Goal: Task Accomplishment & Management: Use online tool/utility

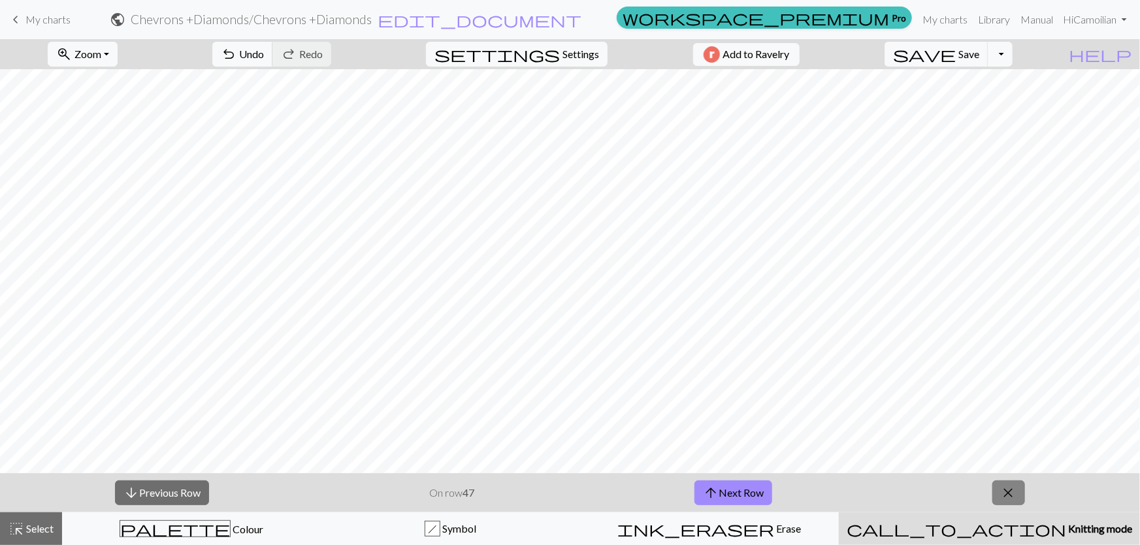
click at [1011, 498] on span "close" at bounding box center [1009, 493] width 16 height 18
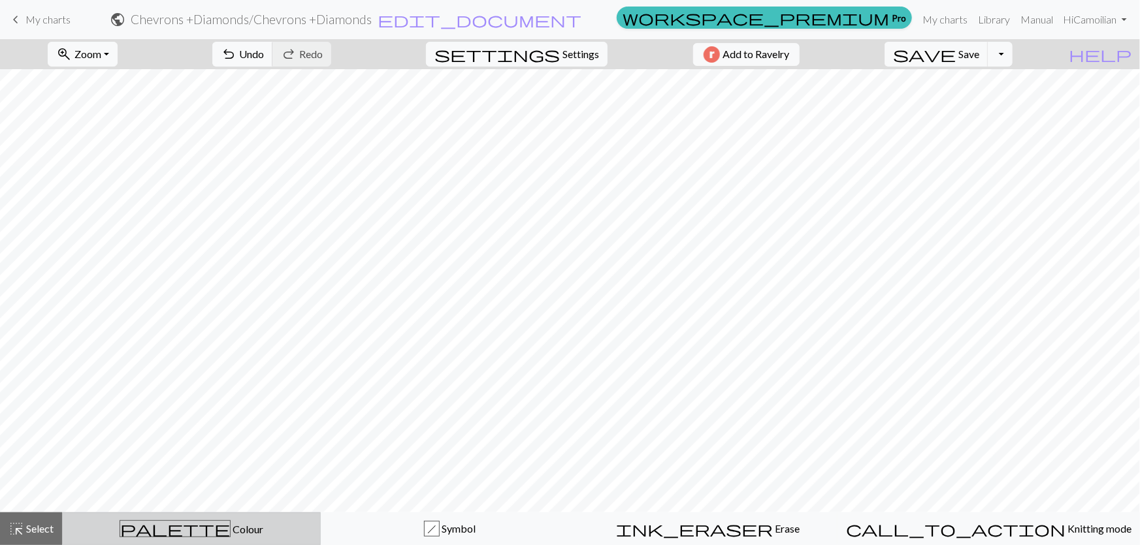
click at [103, 536] on div "palette Colour Colour" at bounding box center [192, 529] width 242 height 17
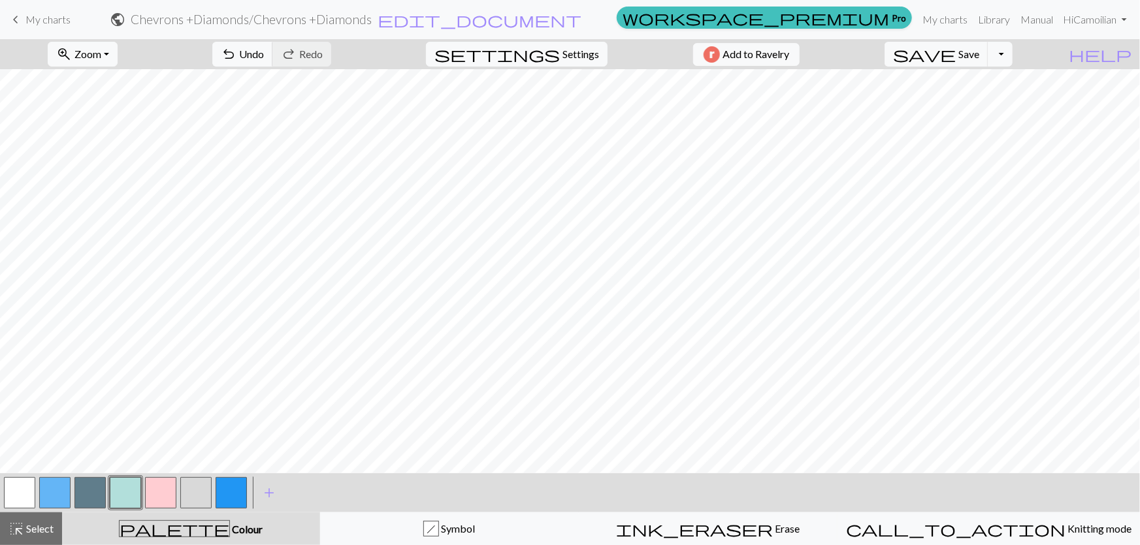
click at [117, 490] on button "button" at bounding box center [125, 492] width 31 height 31
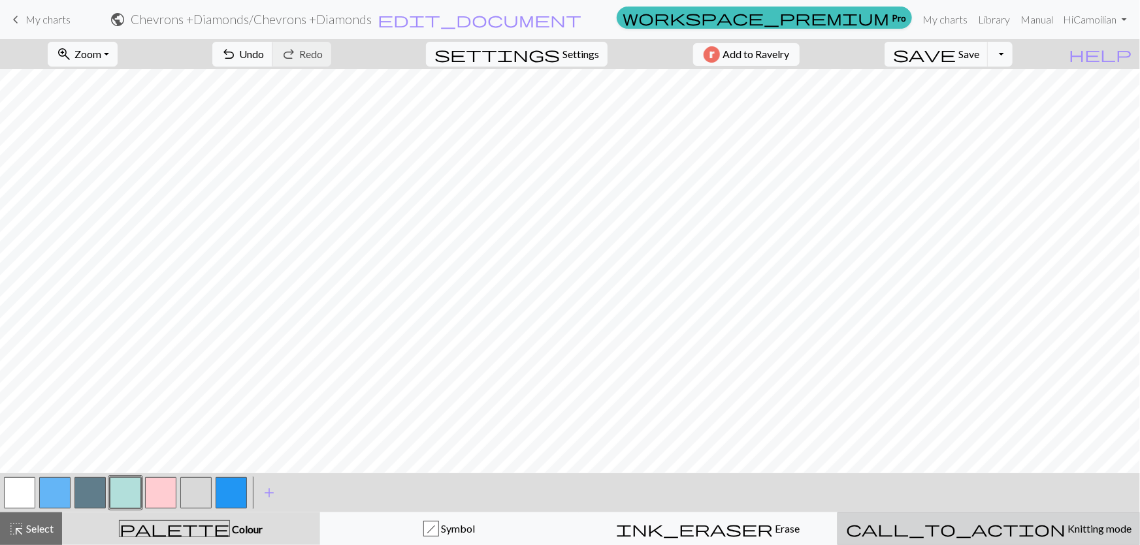
click at [995, 537] on button "call_to_action Knitting mode Knitting mode" at bounding box center [988, 529] width 302 height 33
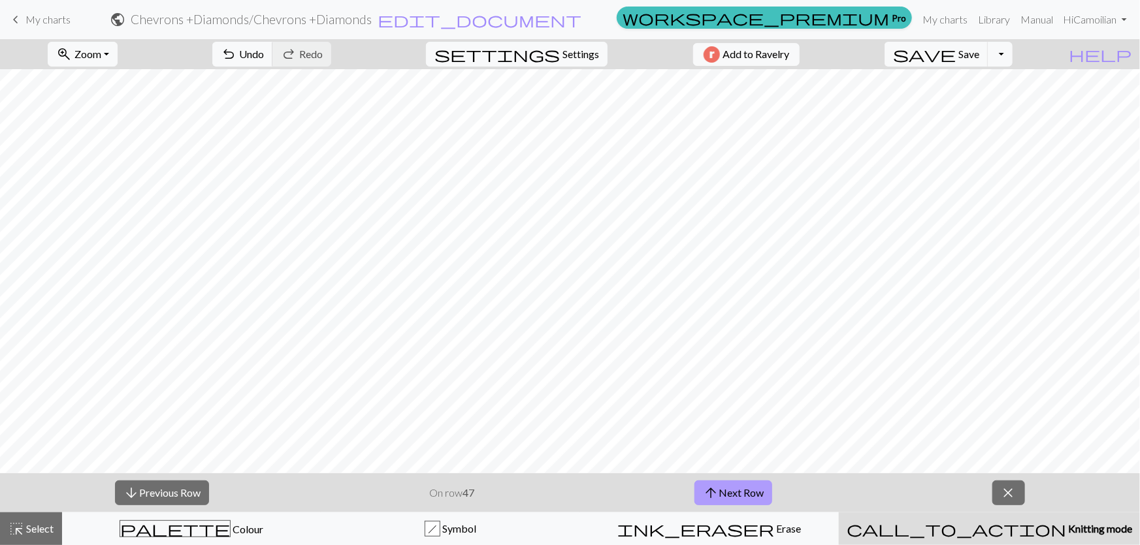
click at [715, 489] on span "arrow_upward" at bounding box center [711, 493] width 16 height 18
click at [739, 492] on button "arrow_upward Next Row" at bounding box center [733, 493] width 78 height 25
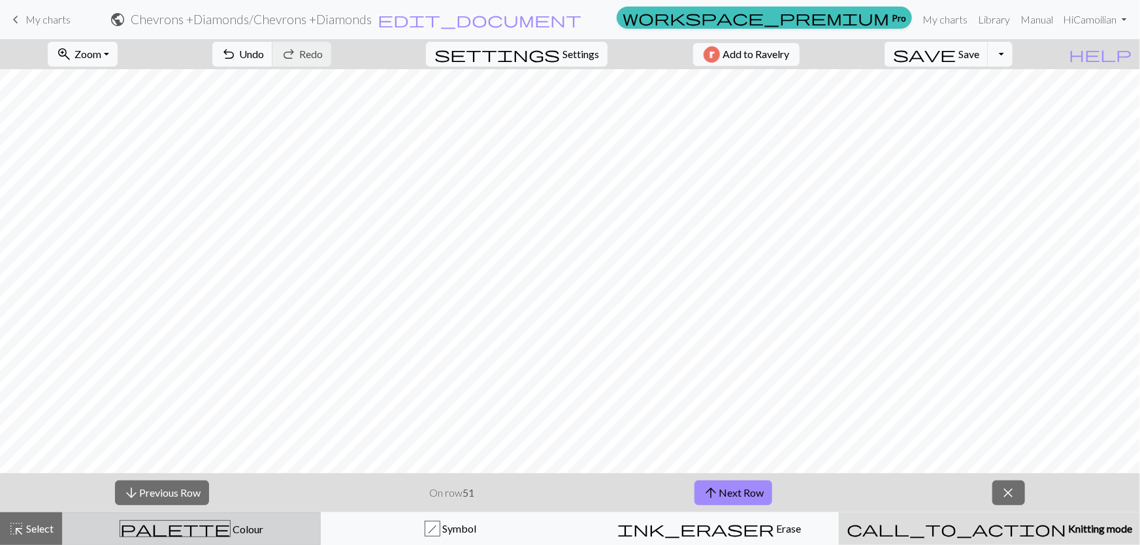
click at [231, 529] on span "Colour" at bounding box center [247, 529] width 33 height 12
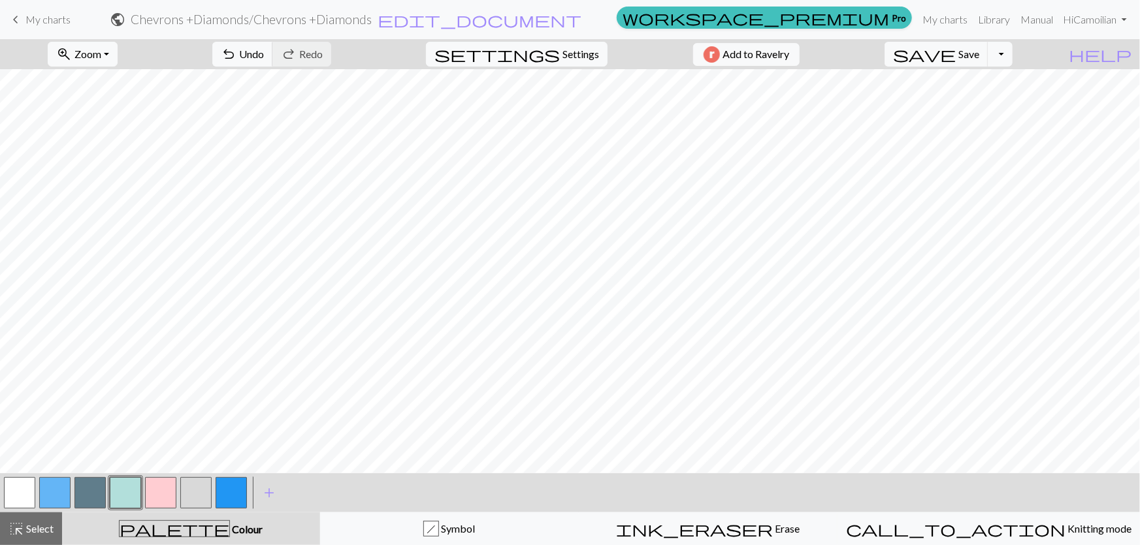
drag, startPoint x: 80, startPoint y: 490, endPoint x: 82, endPoint y: 467, distance: 22.9
click at [80, 490] on button "button" at bounding box center [89, 492] width 31 height 31
click at [212, 526] on div "palette Colour Colour" at bounding box center [191, 529] width 242 height 17
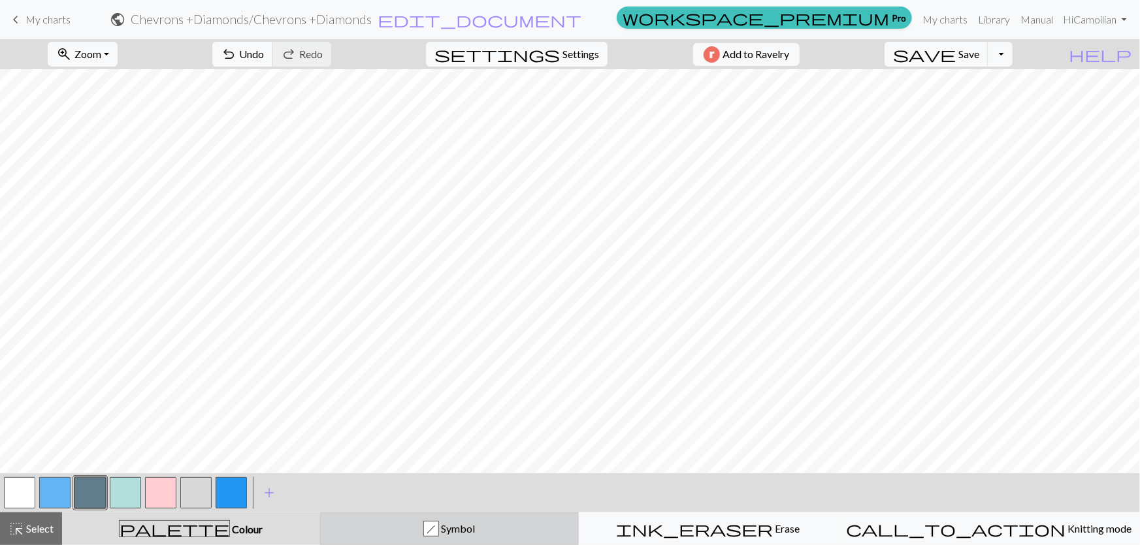
click at [366, 529] on div "h Symbol" at bounding box center [450, 529] width 242 height 16
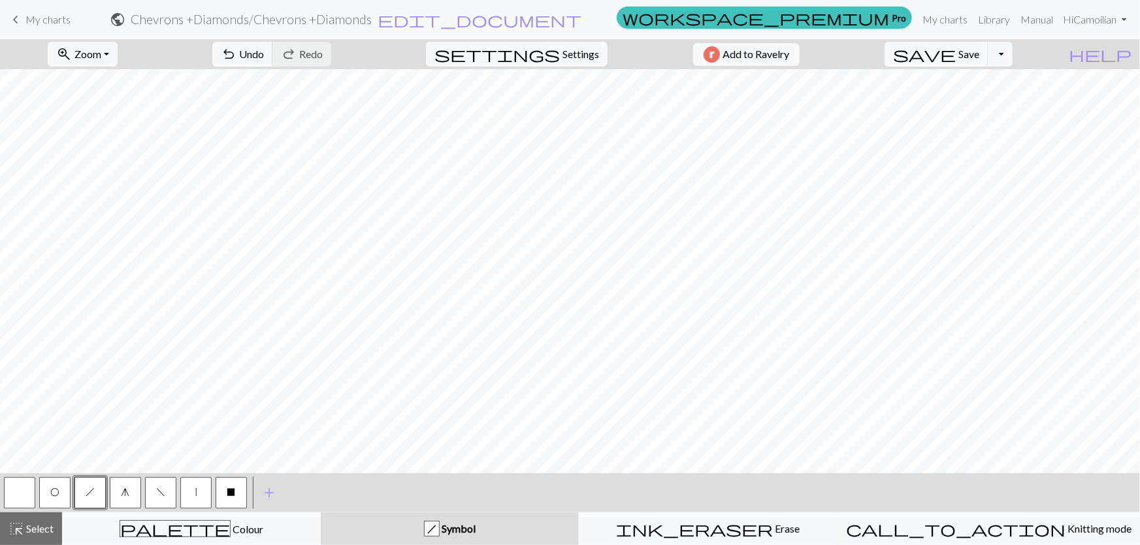
click at [53, 493] on span "O" at bounding box center [54, 492] width 9 height 10
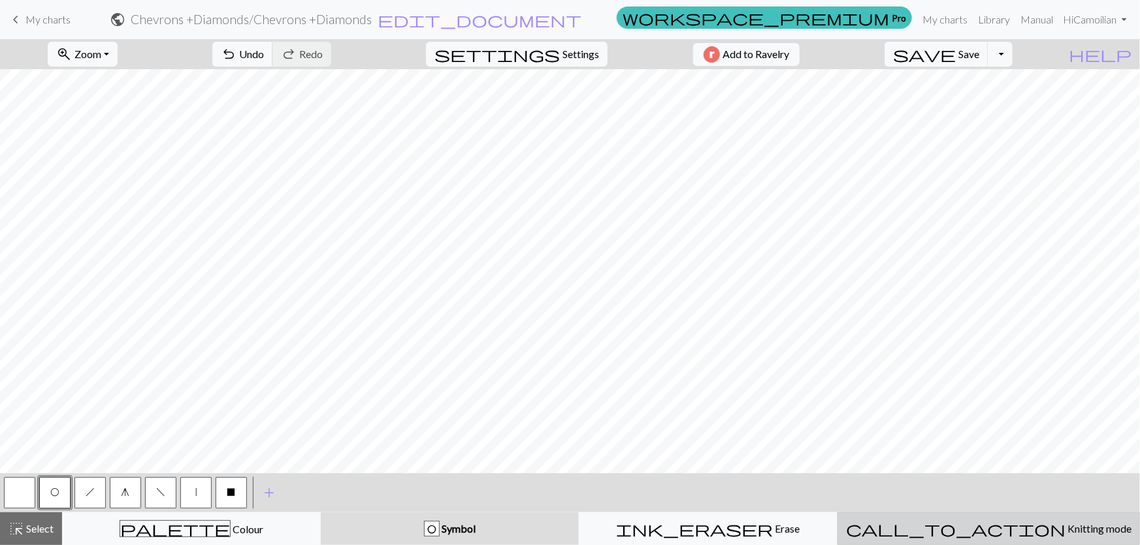
click at [962, 526] on div "call_to_action Knitting mode Knitting mode" at bounding box center [988, 529] width 285 height 16
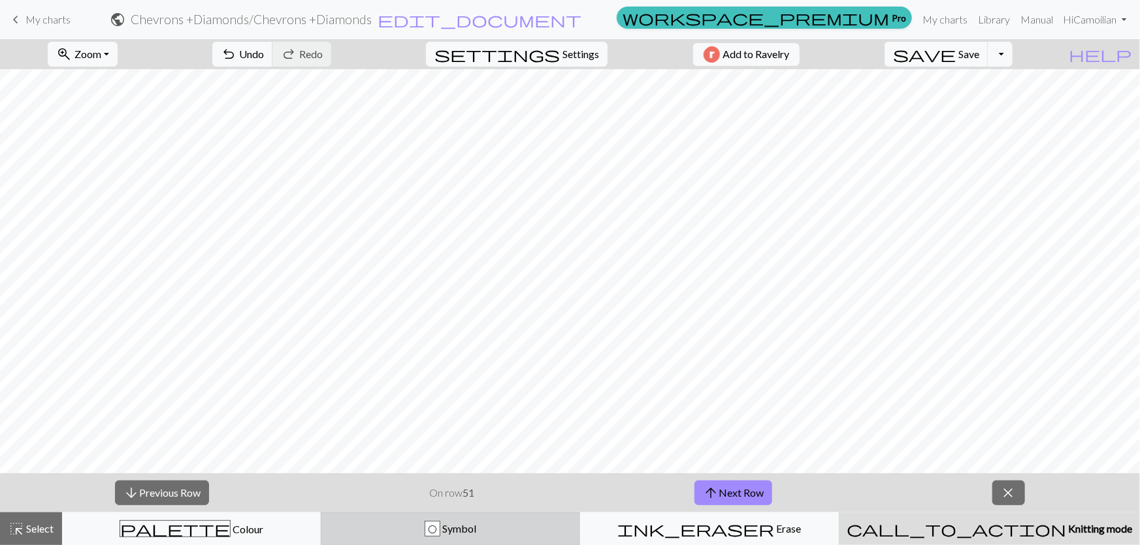
click at [392, 522] on div "O Symbol" at bounding box center [450, 529] width 242 height 16
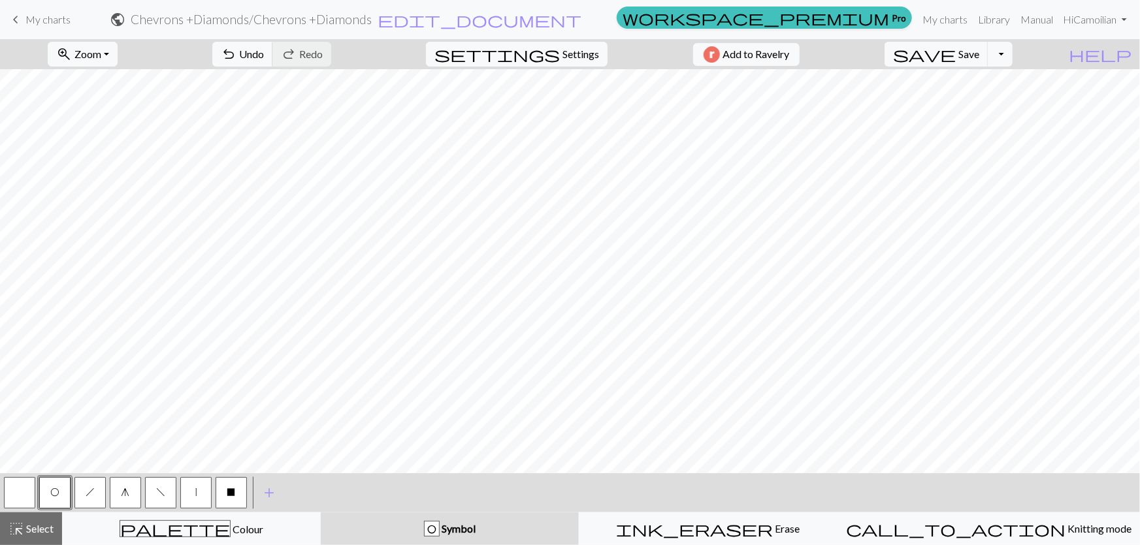
click at [91, 493] on span "h" at bounding box center [90, 492] width 9 height 10
click at [165, 494] on button "f" at bounding box center [160, 492] width 31 height 31
click at [94, 492] on button "h" at bounding box center [89, 492] width 31 height 31
click at [169, 499] on button "f" at bounding box center [160, 492] width 31 height 31
click at [50, 496] on button "O" at bounding box center [54, 492] width 31 height 31
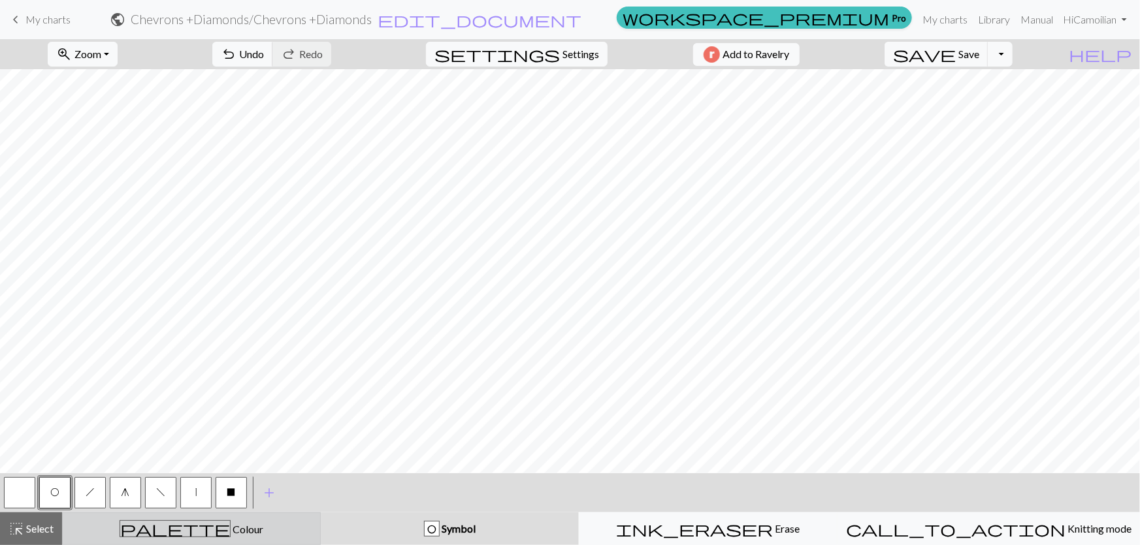
click at [246, 527] on div "palette Colour Colour" at bounding box center [192, 529] width 242 height 17
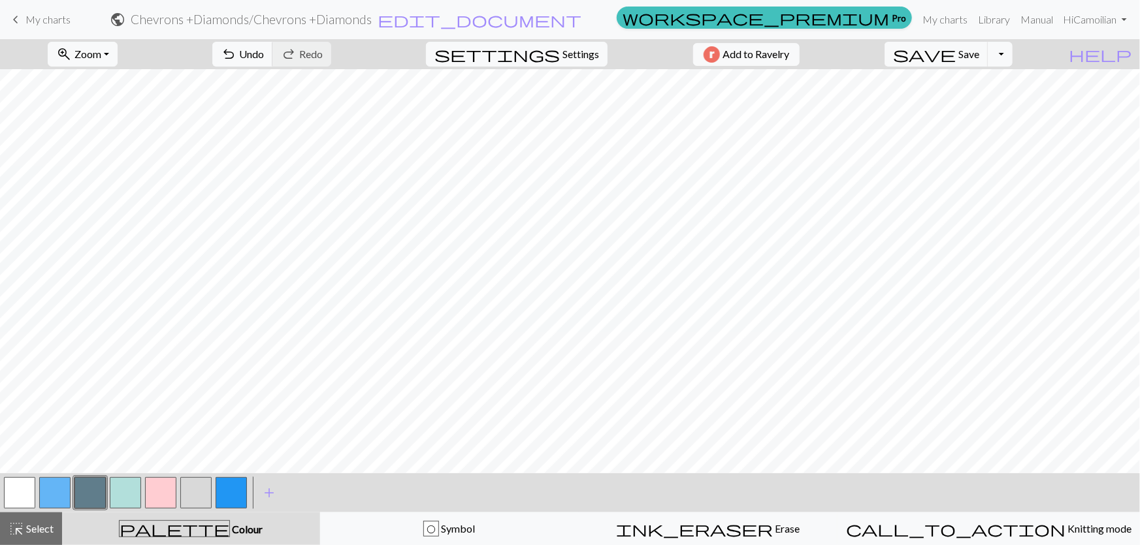
click at [120, 497] on button "button" at bounding box center [125, 492] width 31 height 31
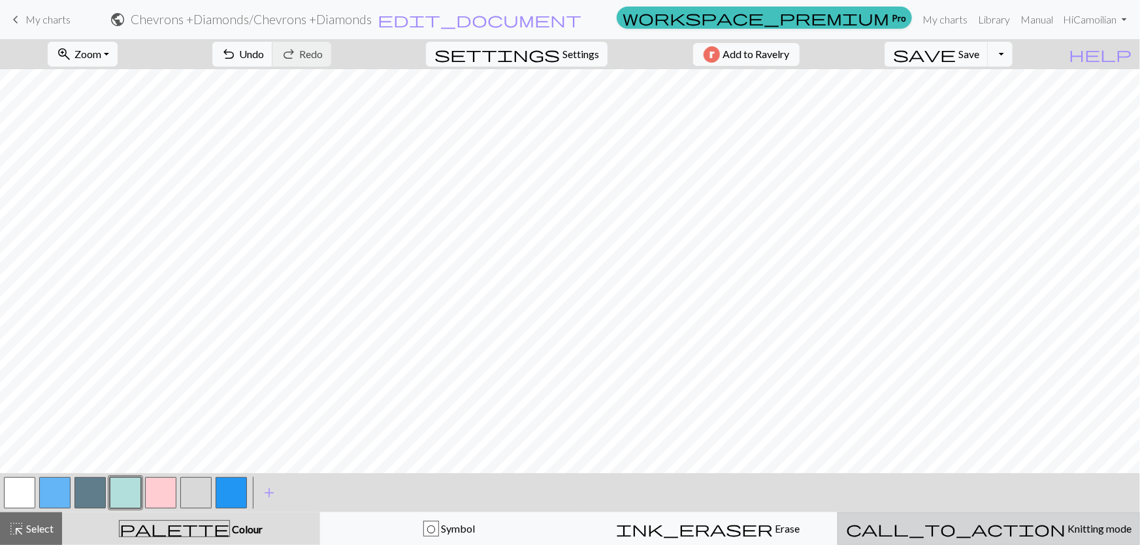
click at [1065, 525] on span "Knitting mode" at bounding box center [1098, 529] width 66 height 12
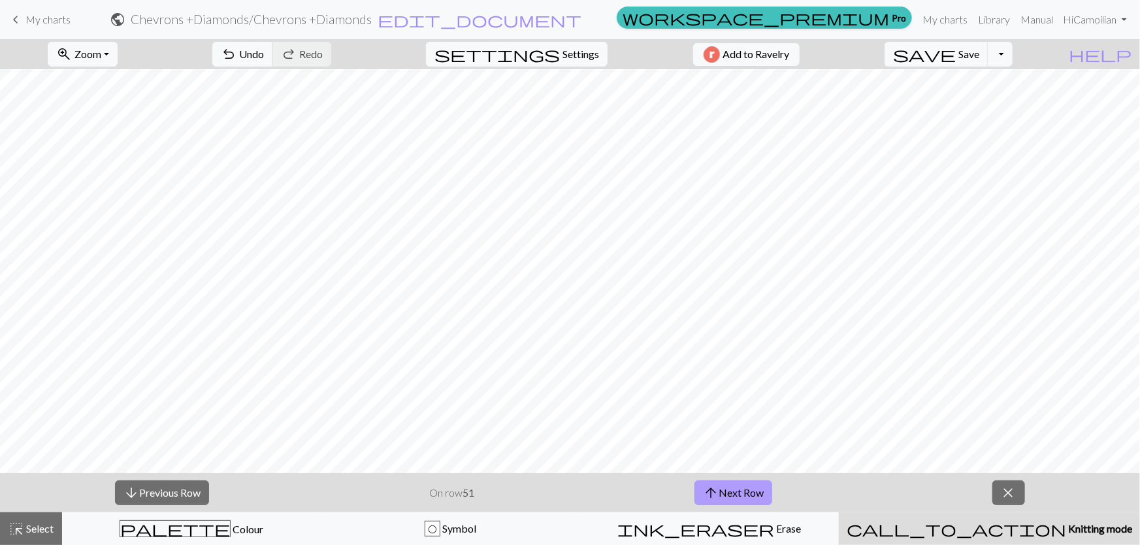
click at [720, 491] on button "arrow_upward Next Row" at bounding box center [733, 493] width 78 height 25
click at [163, 496] on button "arrow_downward Previous Row" at bounding box center [162, 493] width 94 height 25
click at [1005, 494] on span "close" at bounding box center [1009, 493] width 16 height 18
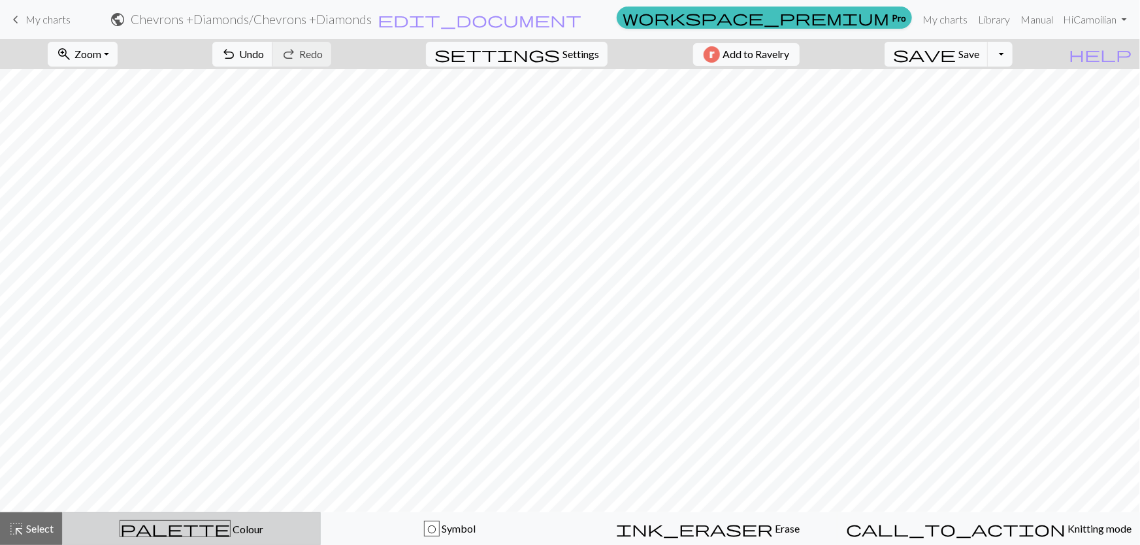
click at [131, 535] on div "palette Colour Colour" at bounding box center [192, 529] width 242 height 17
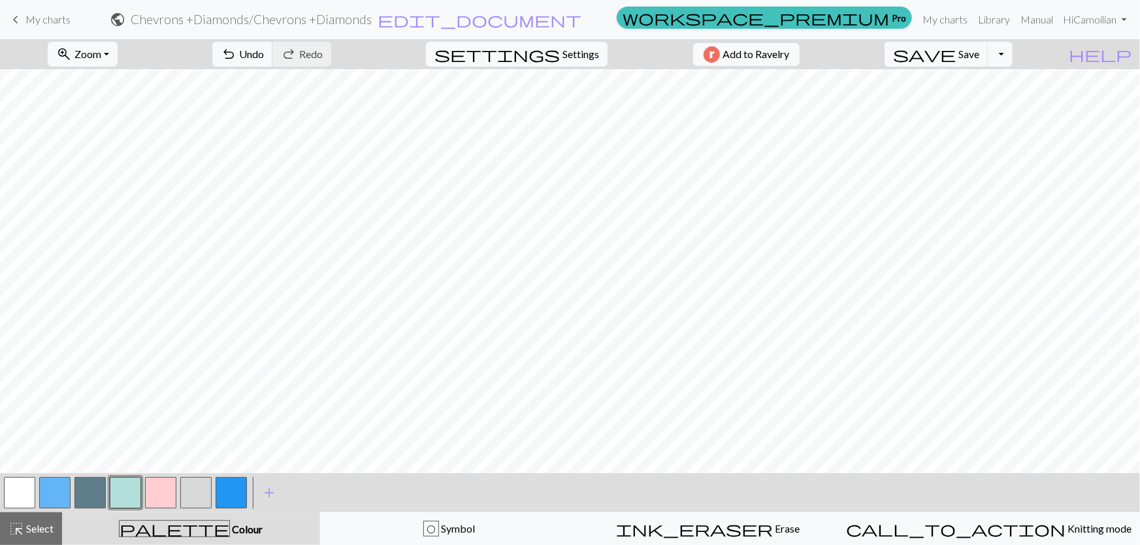
click at [23, 491] on button "button" at bounding box center [19, 492] width 31 height 31
click at [124, 498] on button "button" at bounding box center [125, 492] width 31 height 31
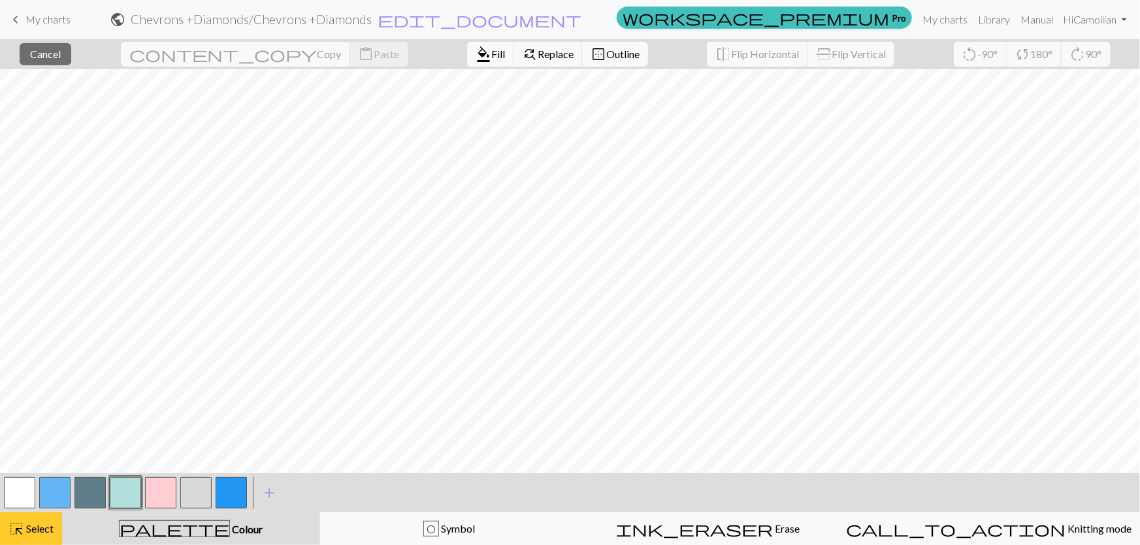
click at [1, 524] on button "highlight_alt Select Select" at bounding box center [31, 529] width 62 height 33
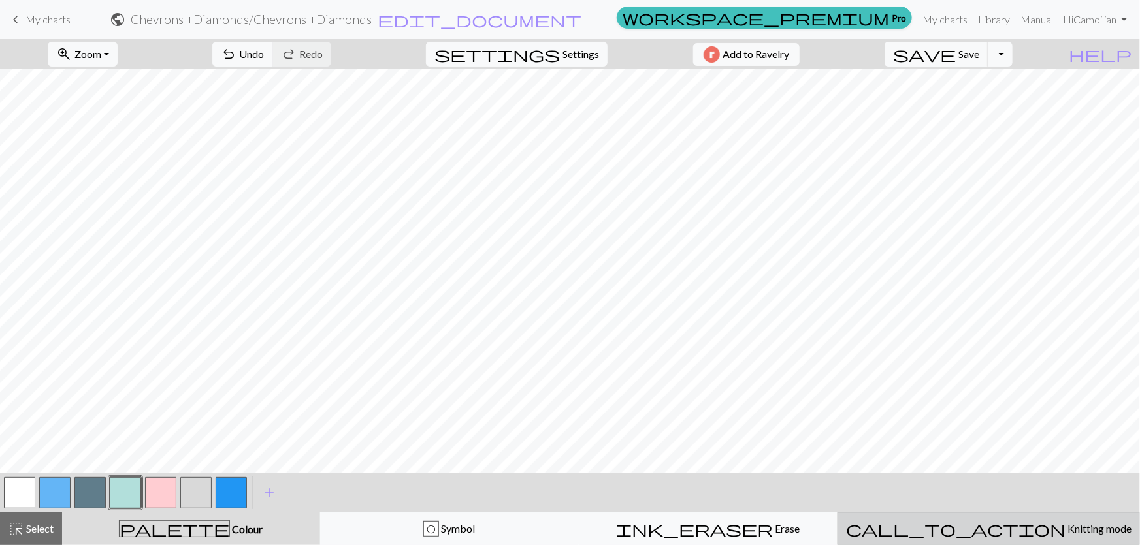
click at [1065, 535] on span "Knitting mode" at bounding box center [1098, 529] width 66 height 12
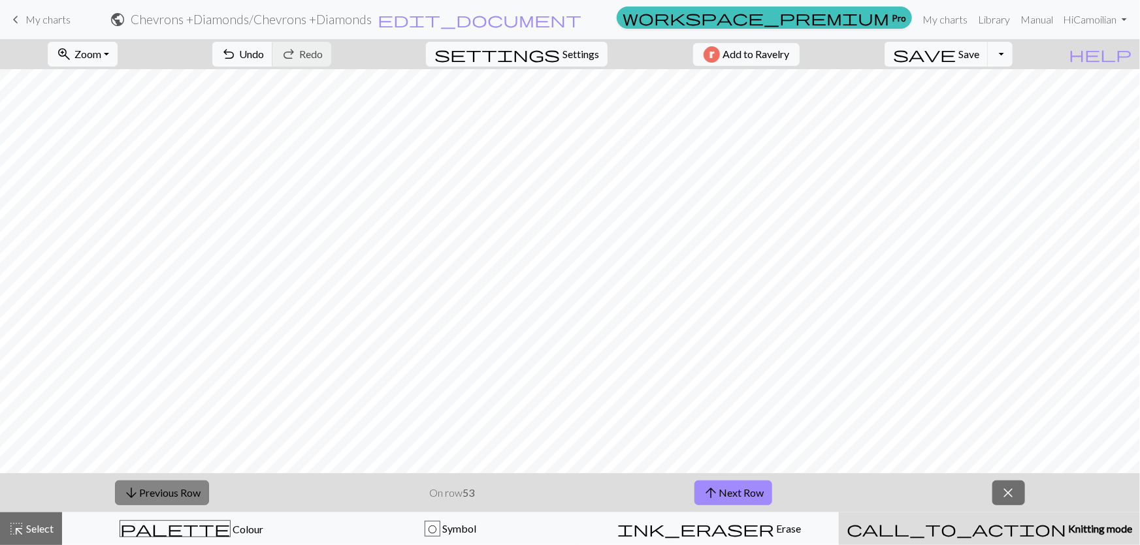
click at [148, 502] on button "arrow_downward Previous Row" at bounding box center [162, 493] width 94 height 25
click at [733, 495] on button "arrow_upward Next Row" at bounding box center [733, 493] width 78 height 25
click at [579, 48] on span "Settings" at bounding box center [580, 54] width 37 height 16
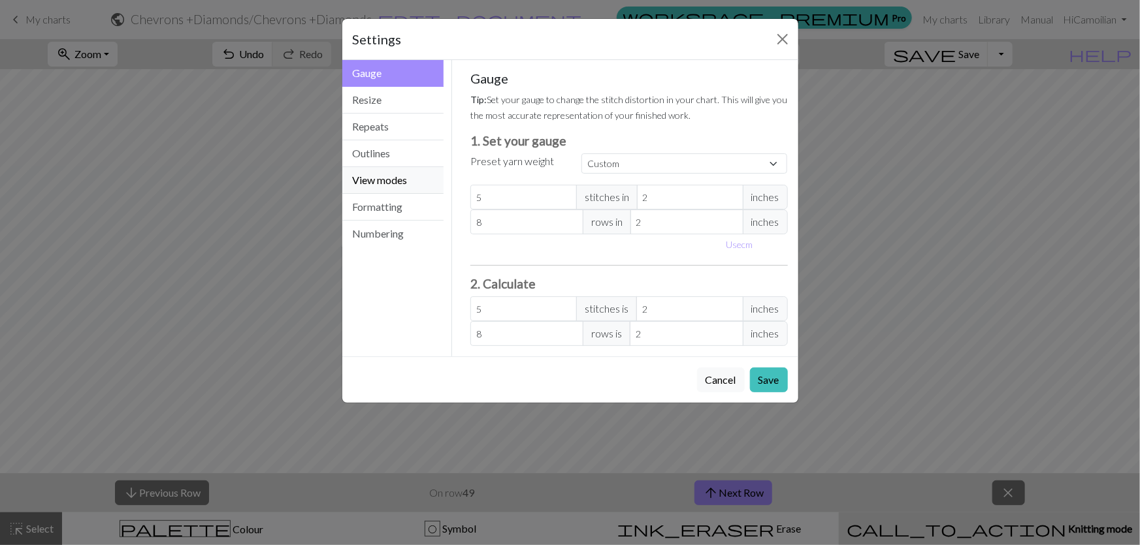
click at [377, 167] on button "View modes" at bounding box center [393, 180] width 102 height 27
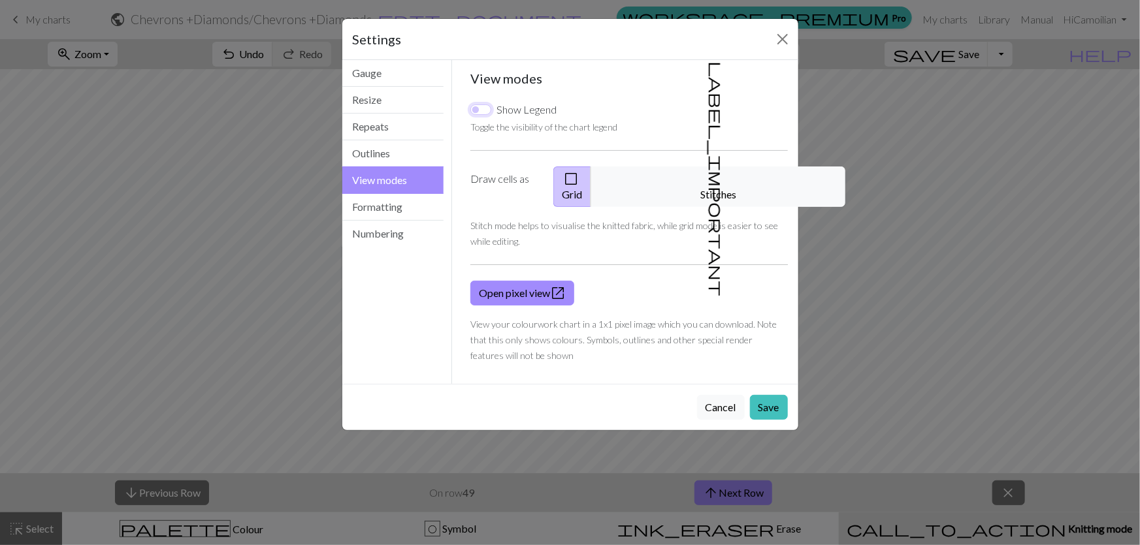
click at [477, 105] on input "Show Legend" at bounding box center [480, 110] width 21 height 10
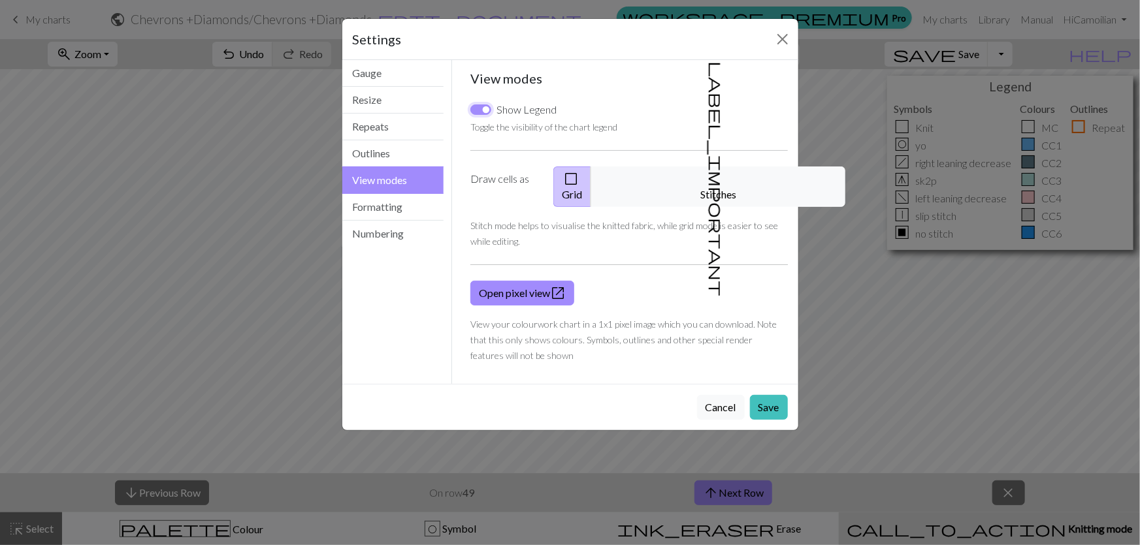
click at [477, 105] on input "Show Legend" at bounding box center [480, 110] width 21 height 10
checkbox input "false"
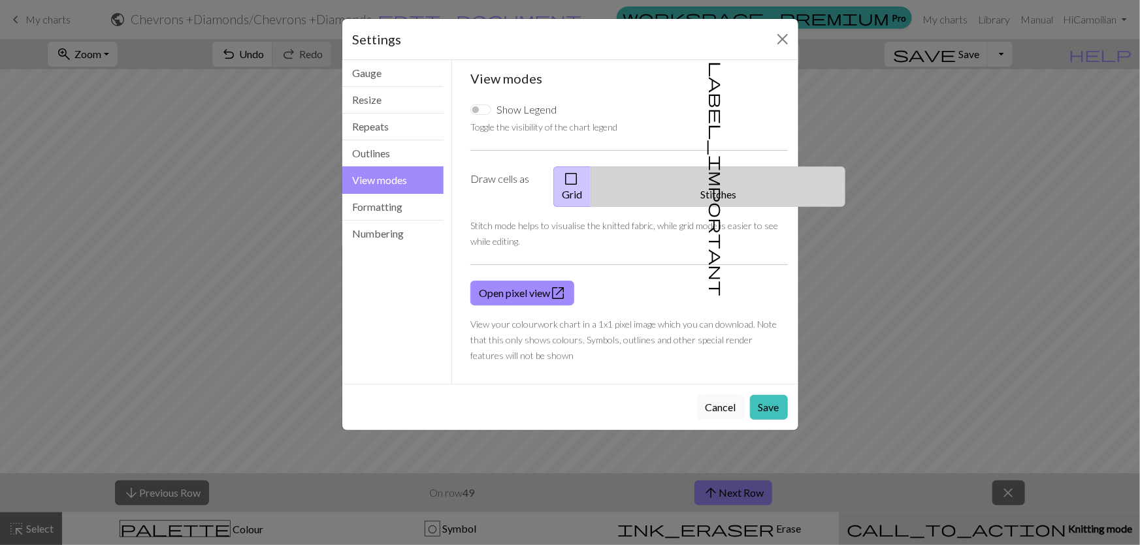
drag, startPoint x: 756, startPoint y: 145, endPoint x: 736, endPoint y: 142, distance: 21.1
click at [754, 167] on button "label_important Stitches" at bounding box center [717, 187] width 255 height 40
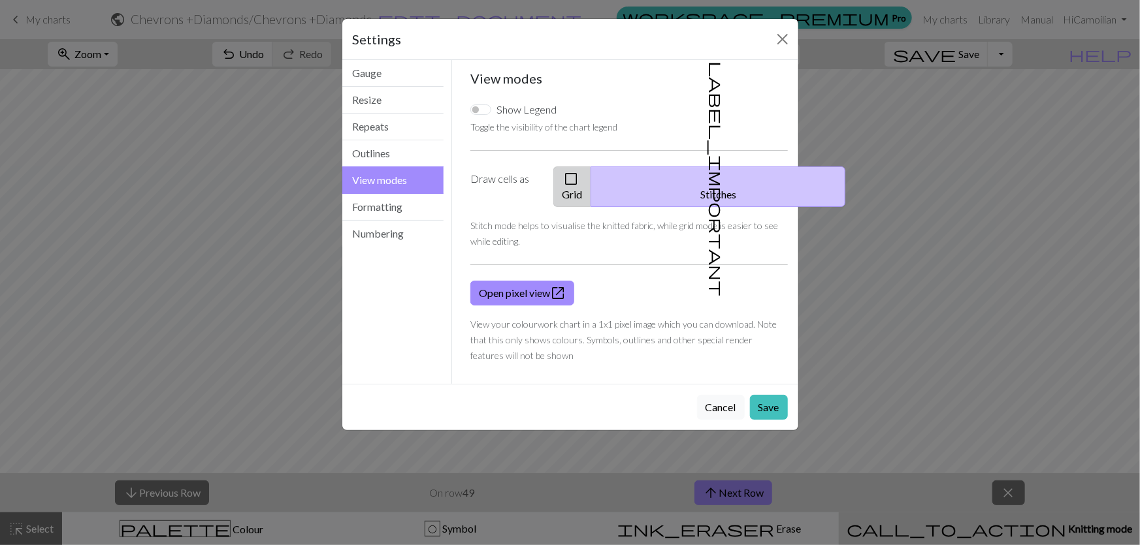
click at [579, 170] on span "check_box_outline_blank" at bounding box center [571, 179] width 16 height 18
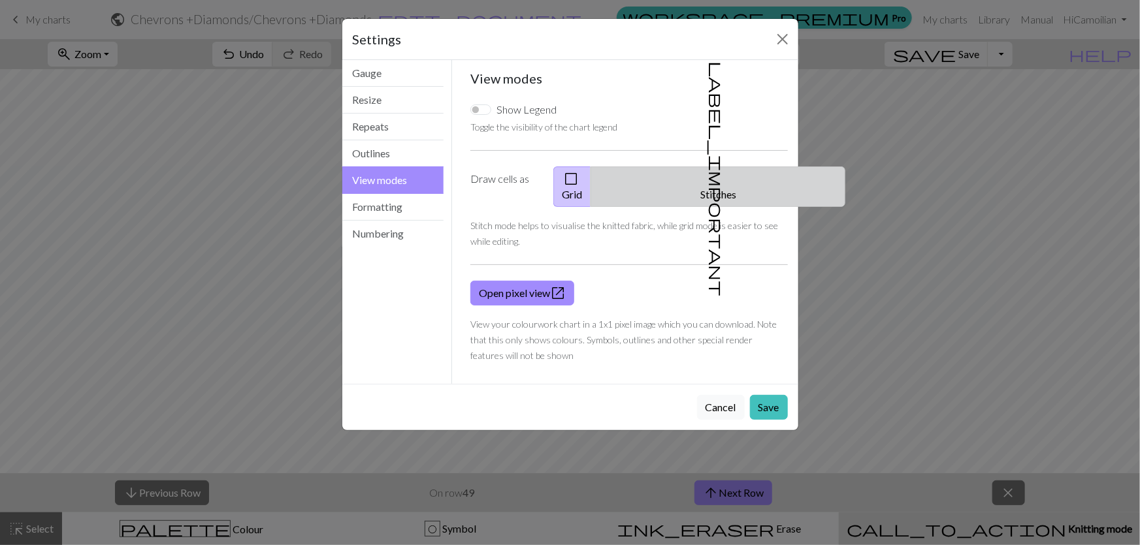
click at [701, 167] on button "label_important Stitches" at bounding box center [717, 187] width 255 height 40
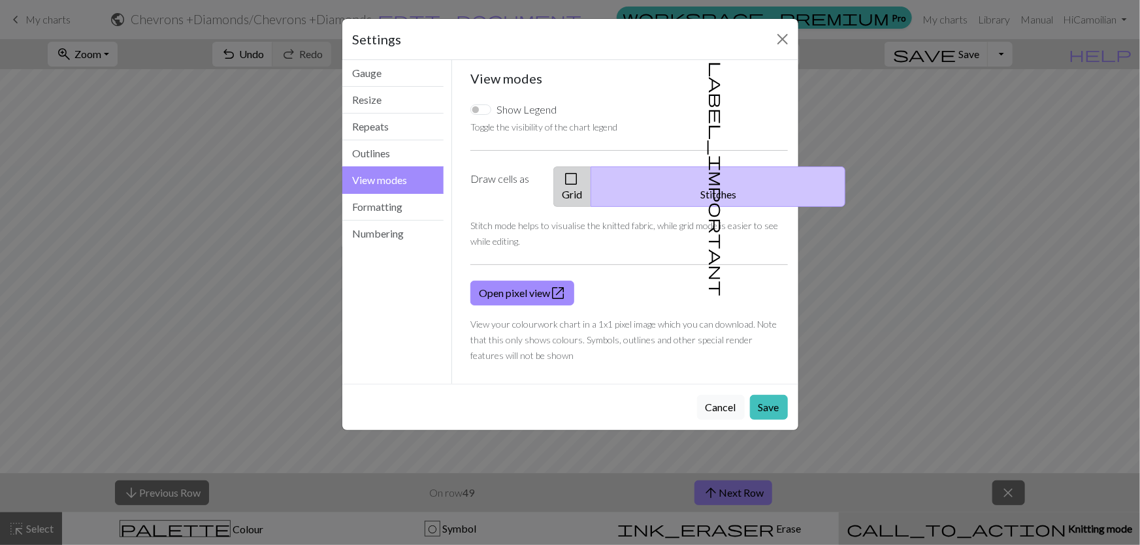
click at [591, 167] on button "check_box_outline_blank Grid" at bounding box center [572, 187] width 38 height 40
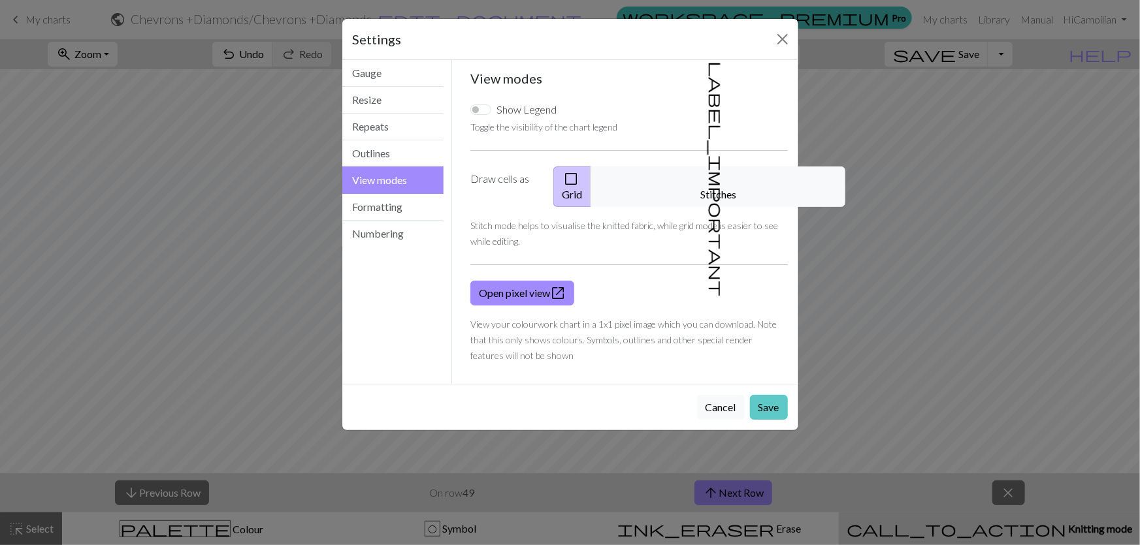
click at [768, 395] on button "Save" at bounding box center [769, 407] width 38 height 25
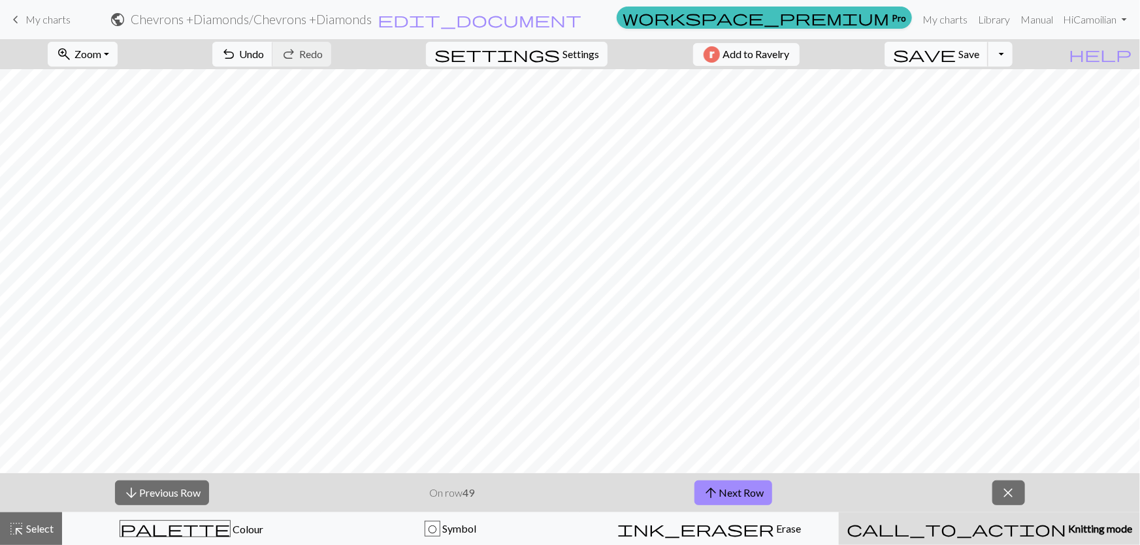
click at [979, 55] on span "Save" at bounding box center [968, 54] width 21 height 12
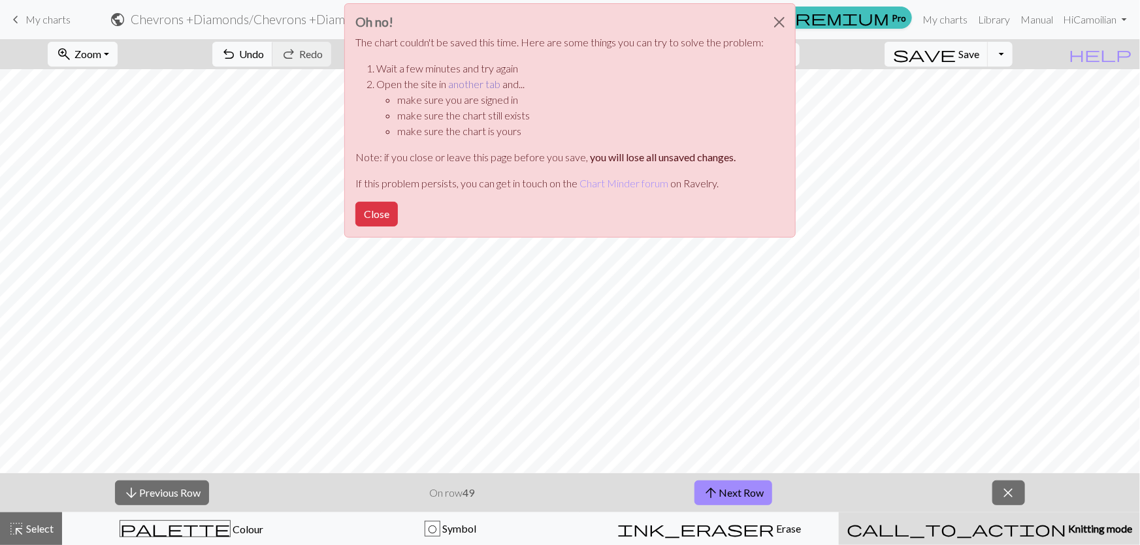
click at [497, 78] on link "another tab" at bounding box center [474, 84] width 52 height 12
drag, startPoint x: 425, startPoint y: 163, endPoint x: 432, endPoint y: 162, distance: 7.9
click at [398, 202] on button "Close" at bounding box center [376, 214] width 42 height 25
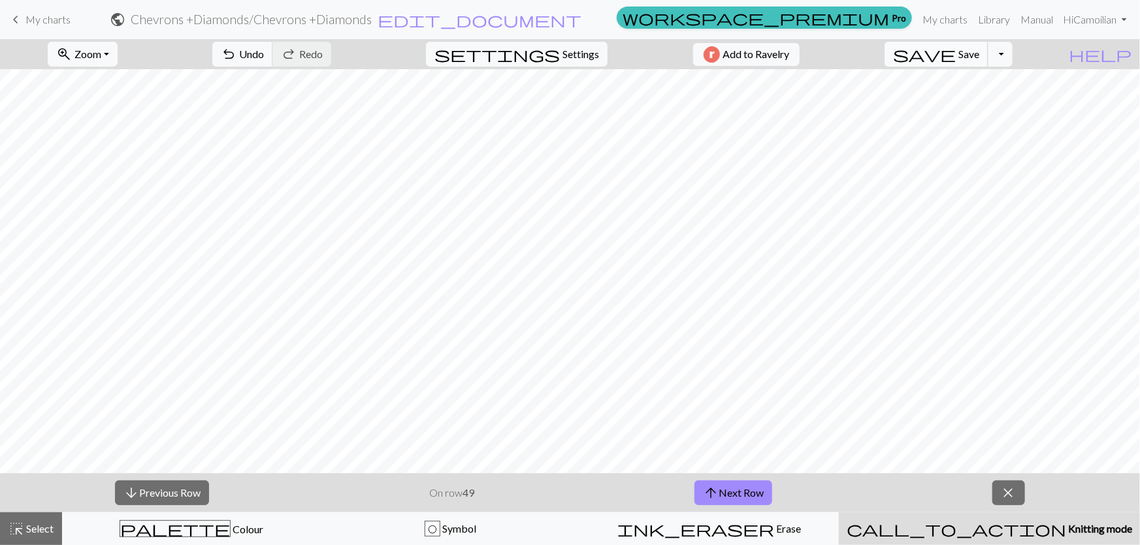
click at [956, 52] on span "save" at bounding box center [924, 54] width 63 height 18
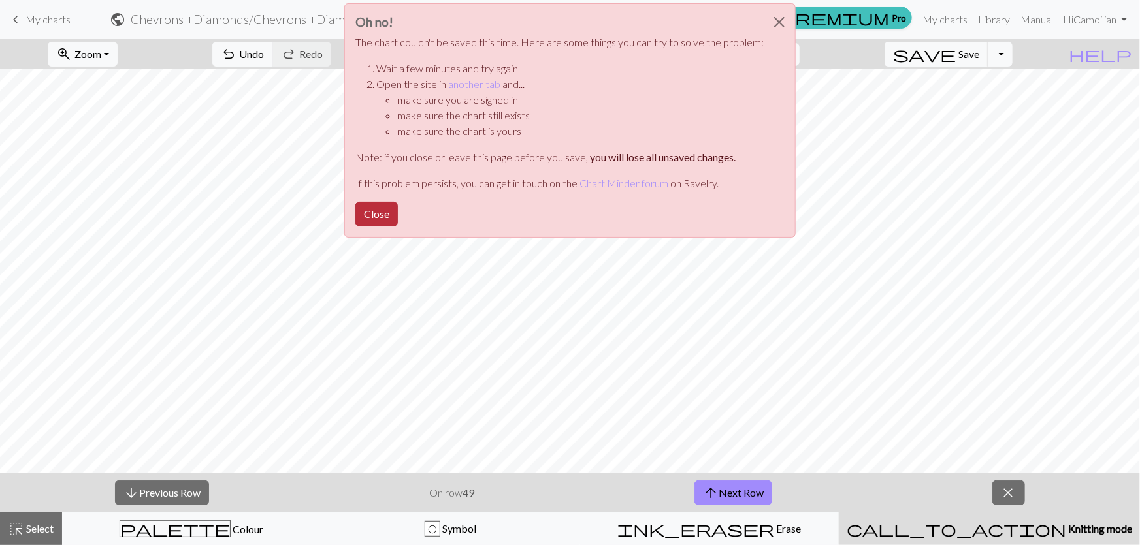
click at [398, 202] on button "Close" at bounding box center [376, 214] width 42 height 25
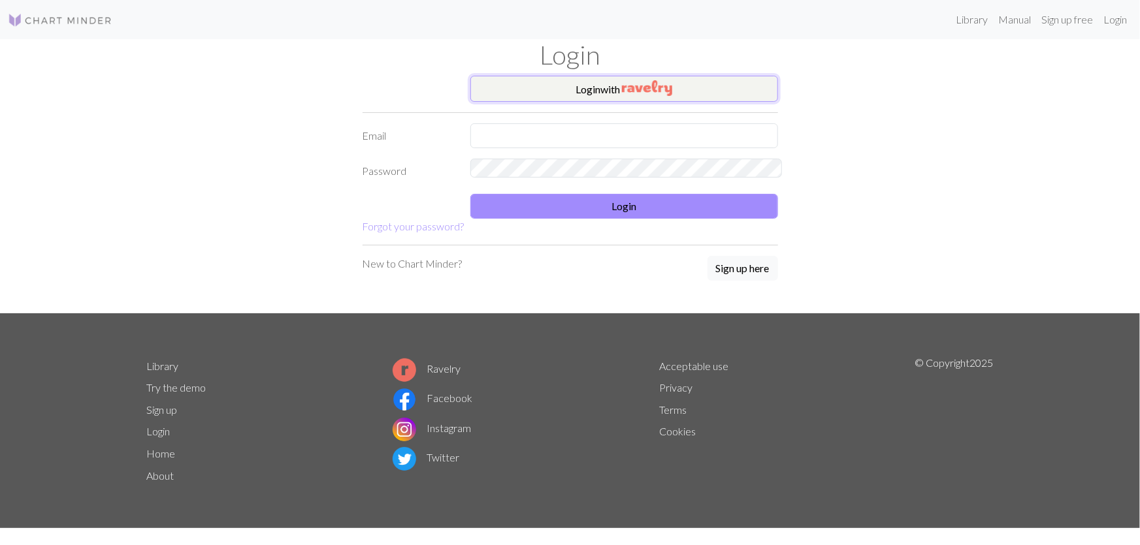
click at [585, 82] on button "Login with" at bounding box center [624, 89] width 308 height 26
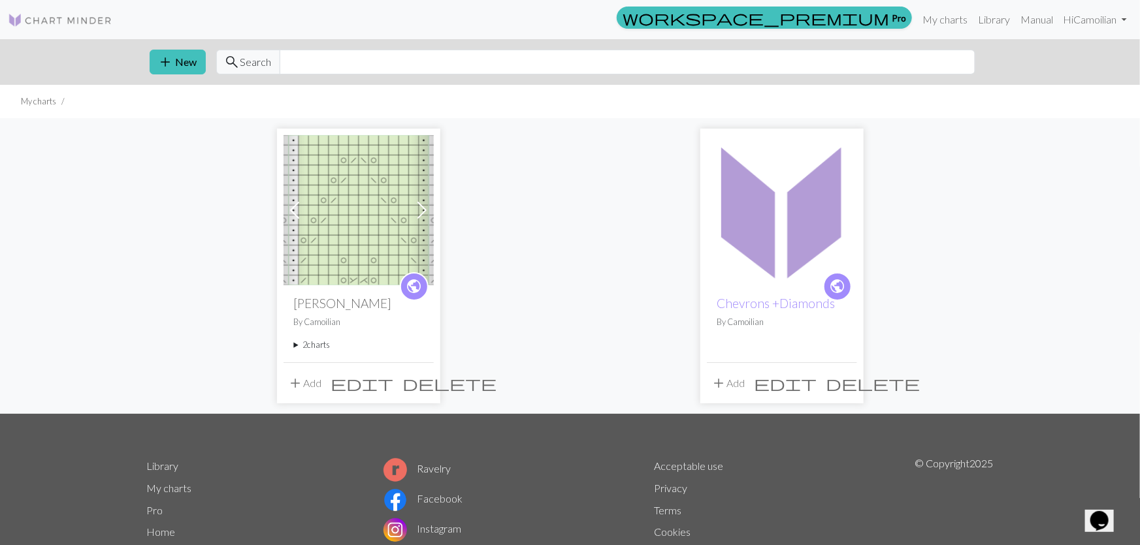
click at [764, 210] on img at bounding box center [782, 210] width 150 height 150
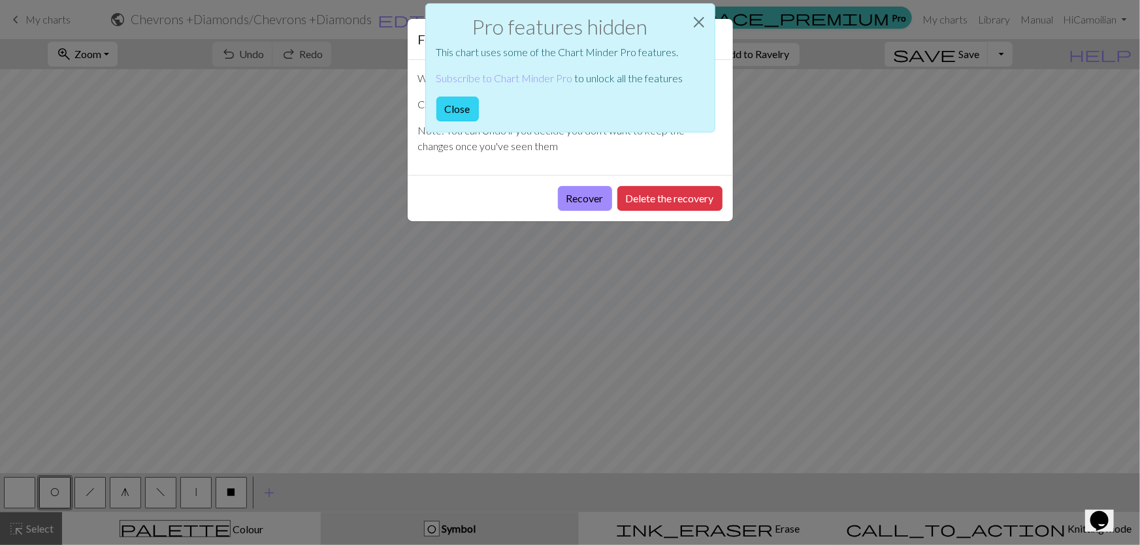
click at [479, 97] on button "Close" at bounding box center [457, 109] width 42 height 25
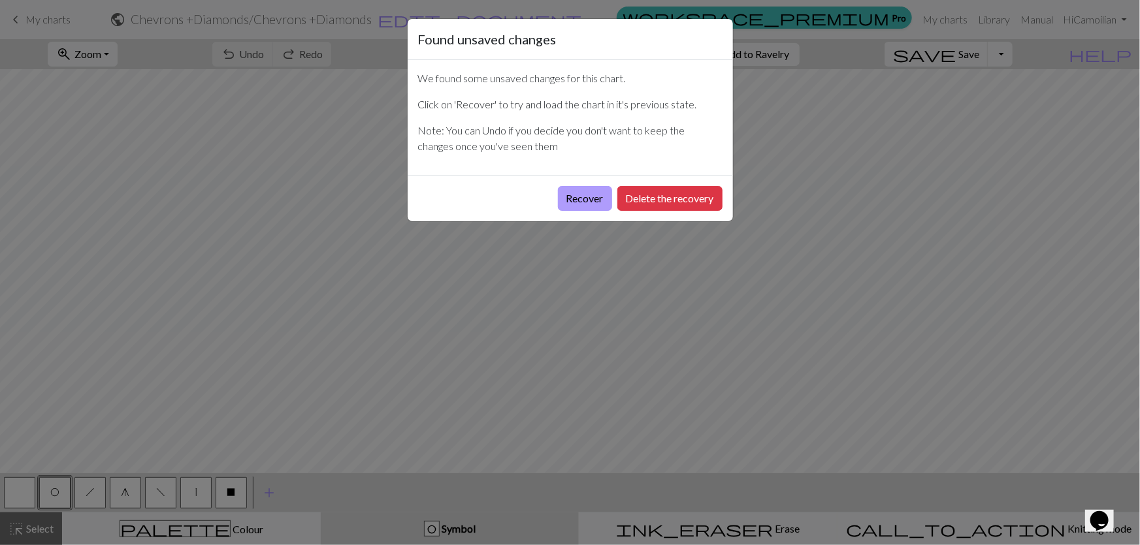
click at [612, 186] on button "Recover" at bounding box center [585, 198] width 54 height 25
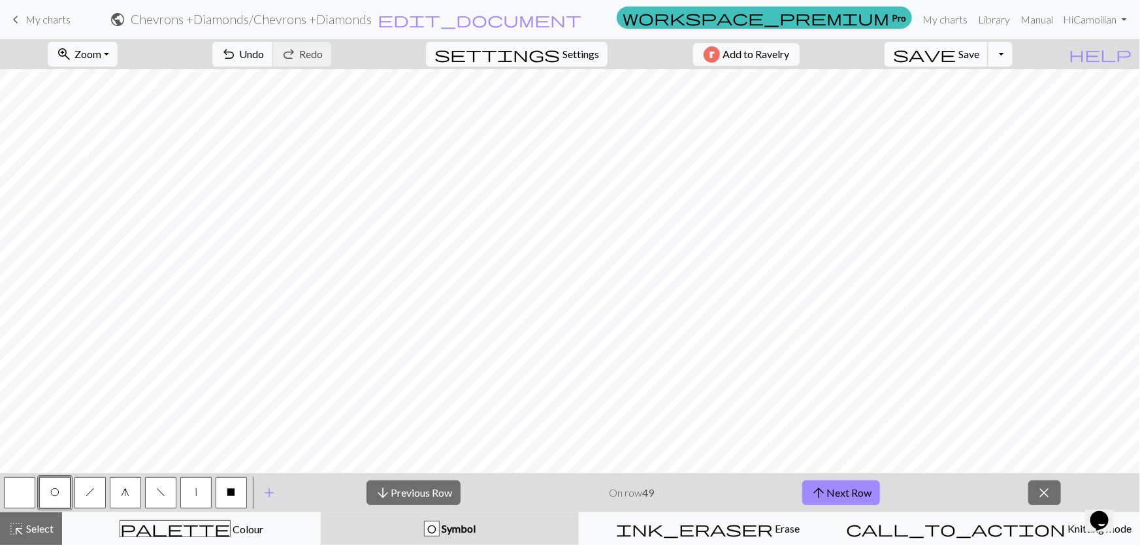
click at [988, 59] on button "save Save Save" at bounding box center [936, 54] width 104 height 25
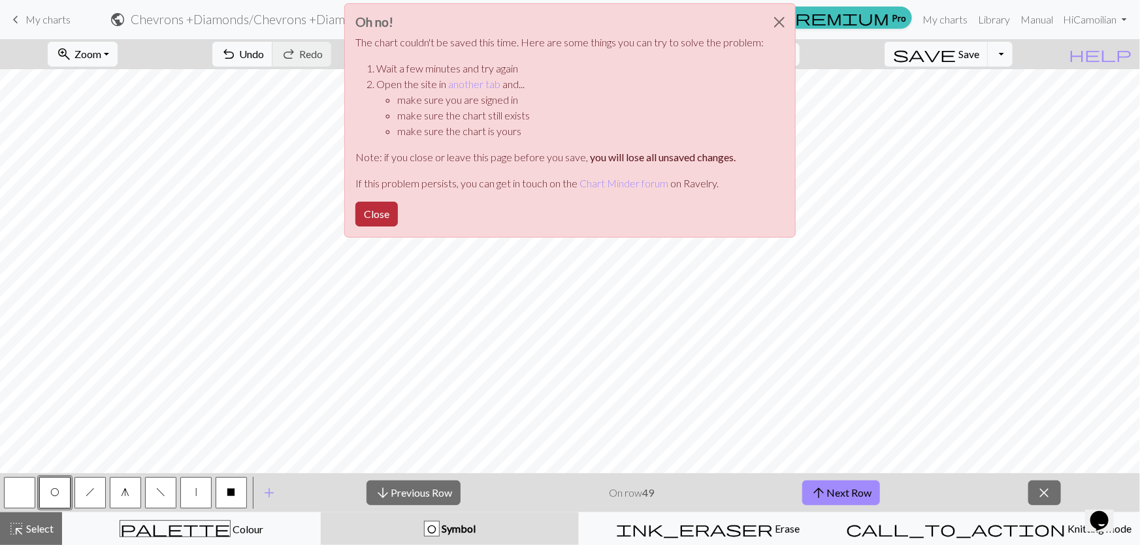
click at [398, 202] on button "Close" at bounding box center [376, 214] width 42 height 25
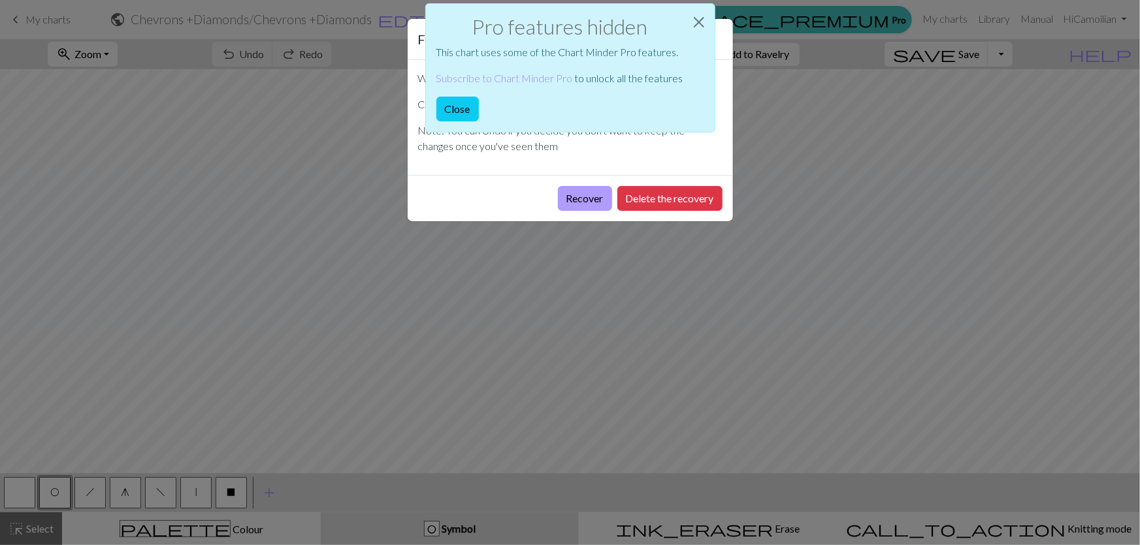
click at [612, 186] on button "Recover" at bounding box center [585, 198] width 54 height 25
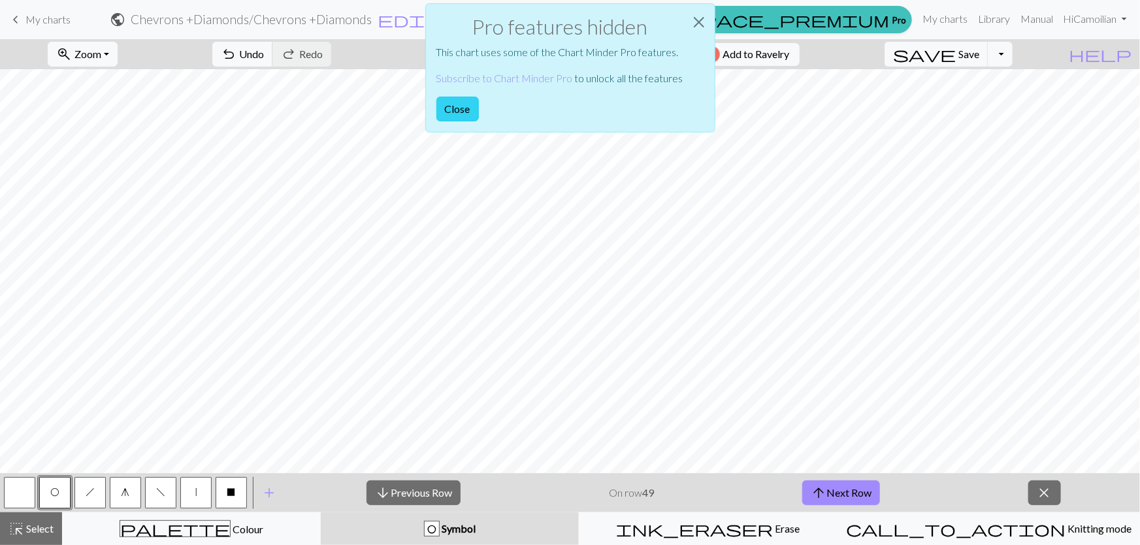
click at [479, 97] on button "Close" at bounding box center [457, 109] width 42 height 25
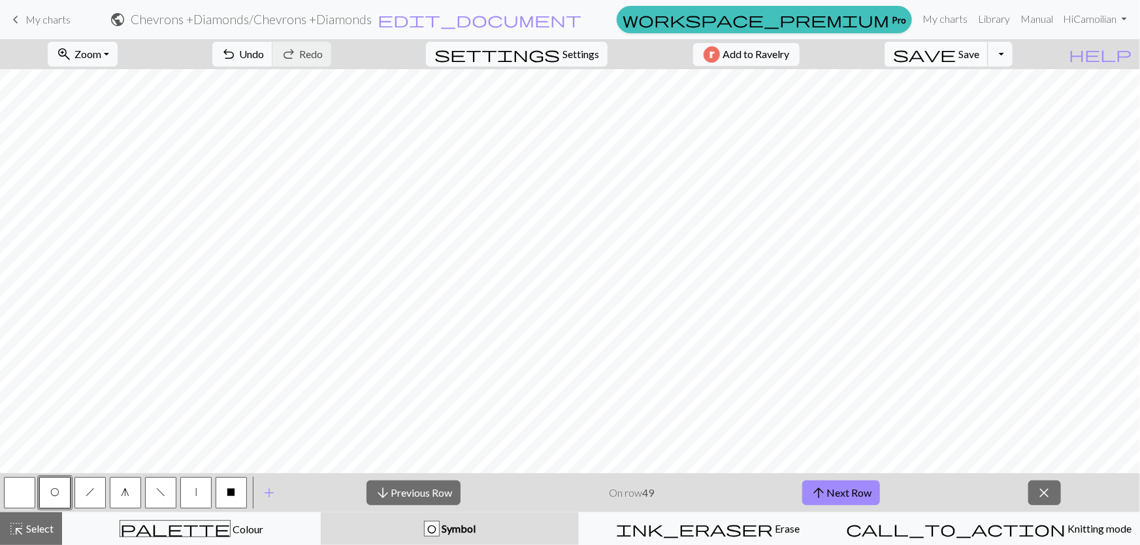
click at [988, 52] on button "save Save Save" at bounding box center [936, 54] width 104 height 25
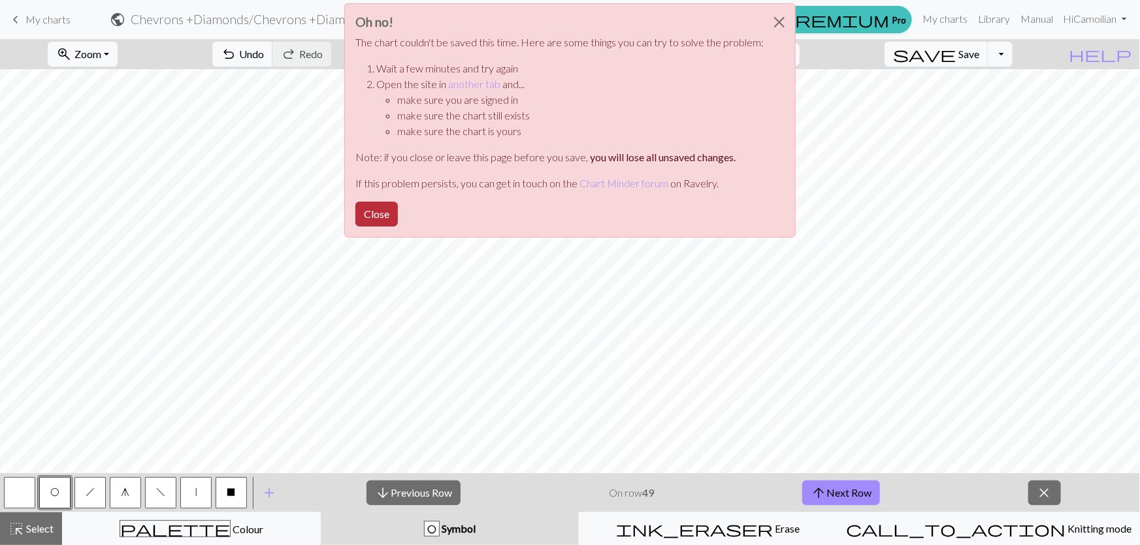
click at [398, 202] on button "Close" at bounding box center [376, 214] width 42 height 25
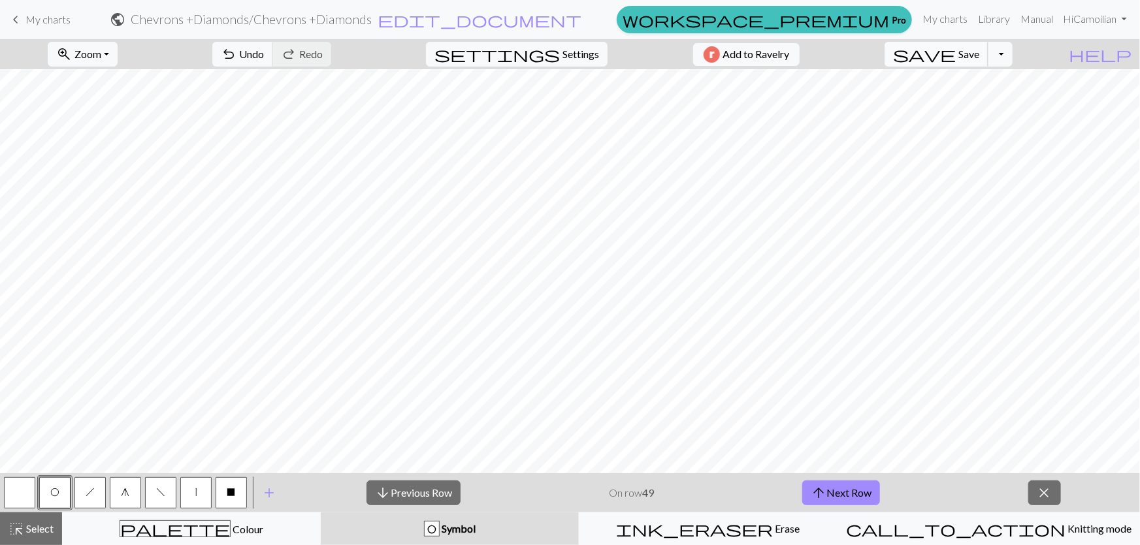
click at [956, 54] on span "save" at bounding box center [924, 54] width 63 height 18
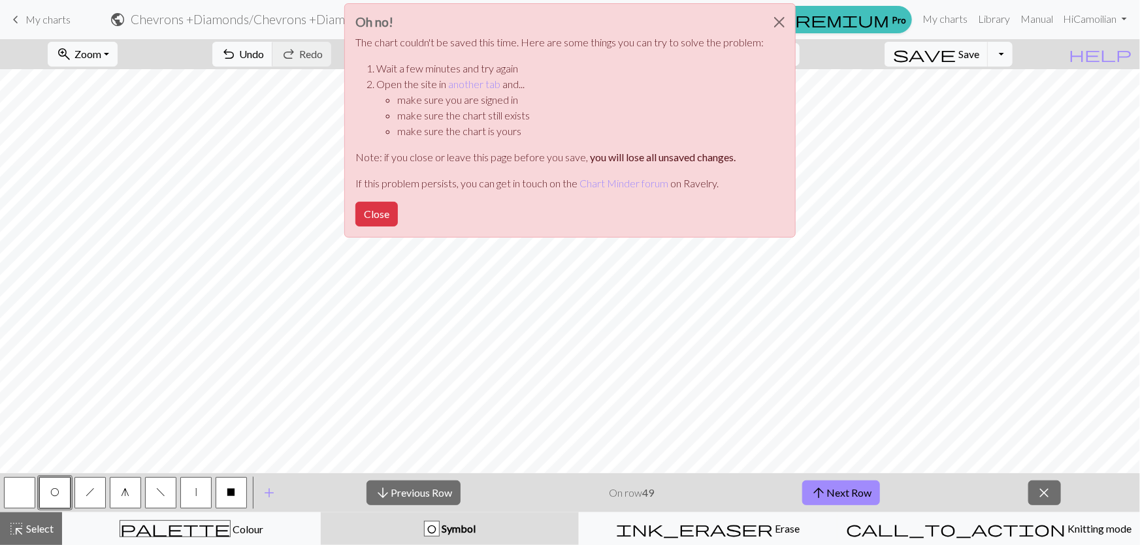
click at [446, 155] on div "Oh no! The chart couldn't be saved this time. Here are some things you can try …" at bounding box center [569, 120] width 451 height 234
click at [398, 202] on button "Close" at bounding box center [376, 214] width 42 height 25
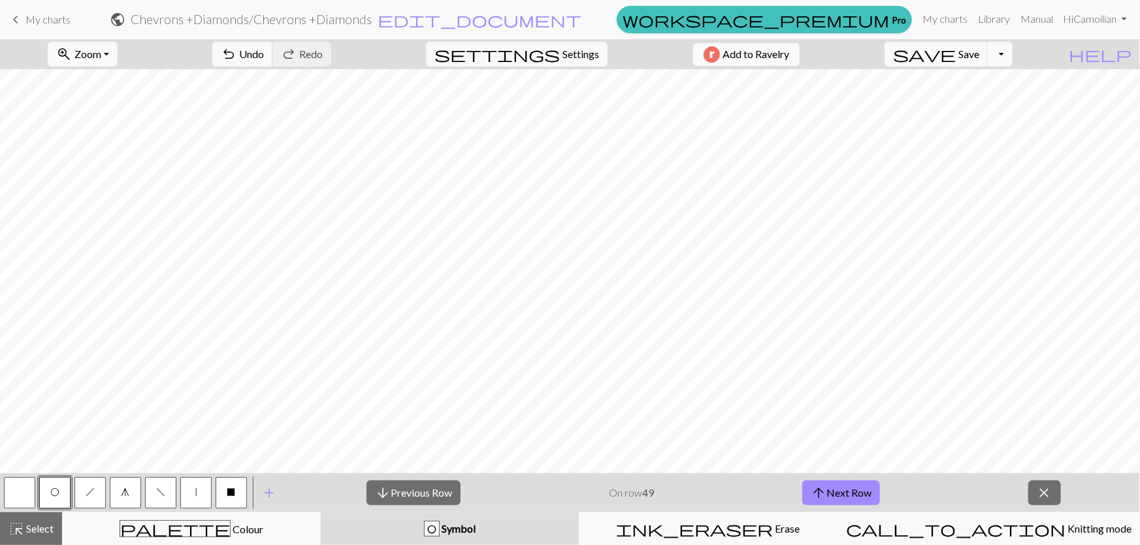
click at [1012, 48] on button "Toggle Dropdown" at bounding box center [1000, 54] width 25 height 25
click at [987, 78] on button "file_copy Save a copy" at bounding box center [904, 81] width 216 height 21
click at [956, 54] on span "save" at bounding box center [924, 54] width 63 height 18
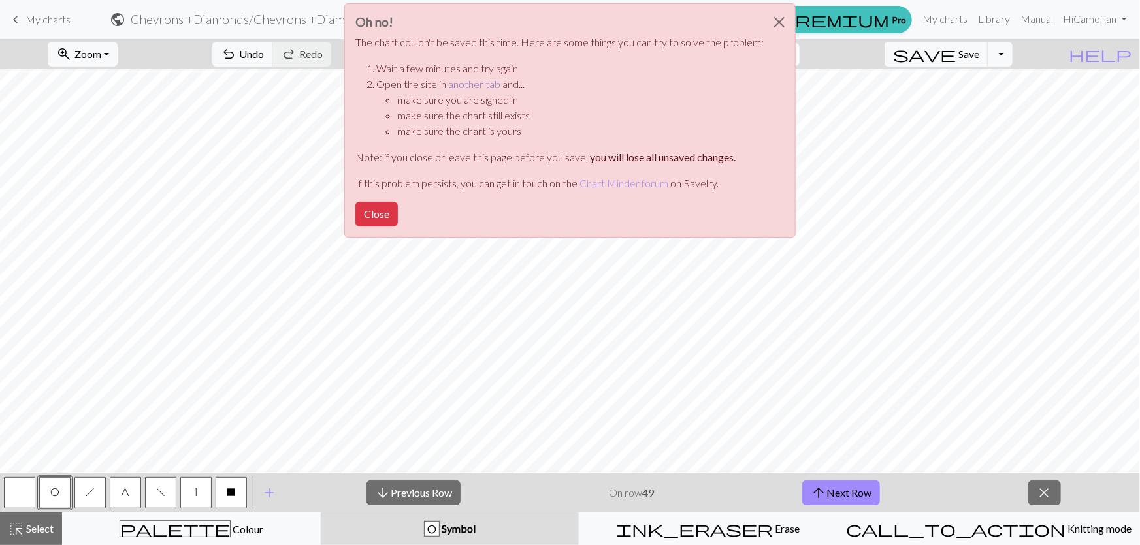
click at [500, 78] on link "another tab" at bounding box center [474, 84] width 52 height 12
click at [398, 202] on button "Close" at bounding box center [376, 214] width 42 height 25
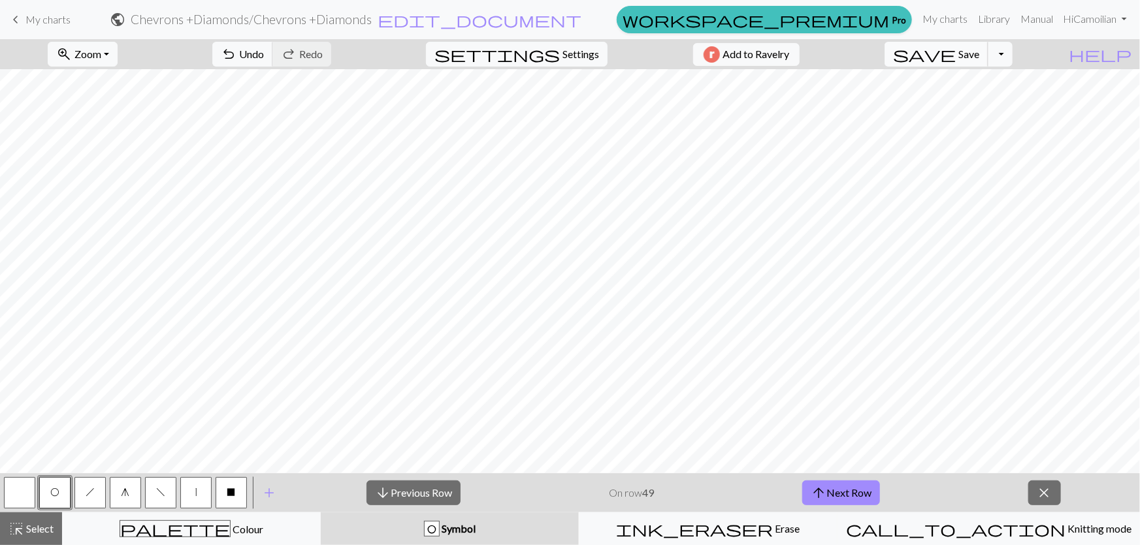
click at [988, 47] on button "save Save Save" at bounding box center [936, 54] width 104 height 25
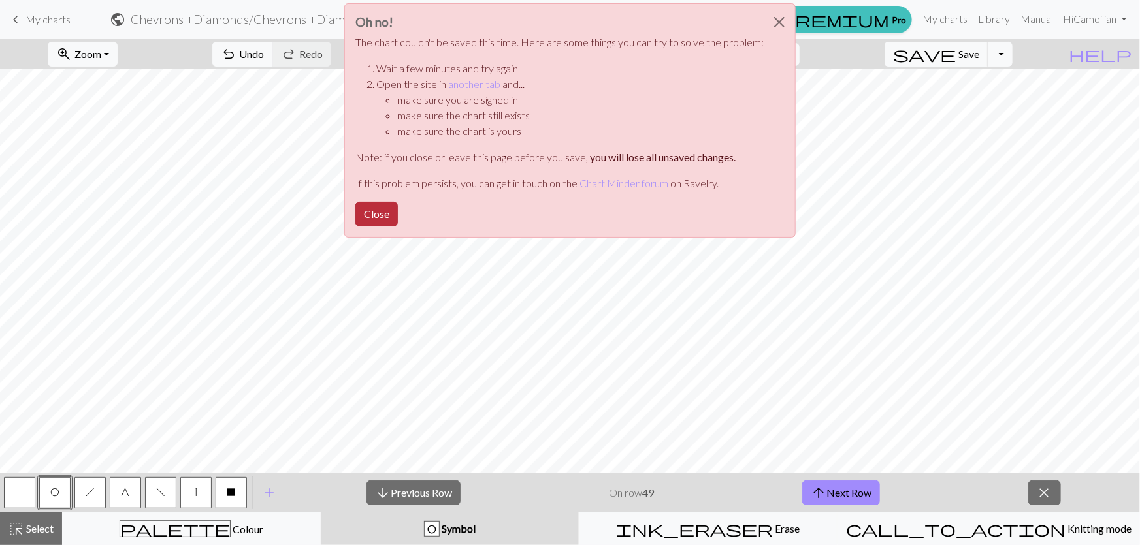
click at [398, 202] on button "Close" at bounding box center [376, 214] width 42 height 25
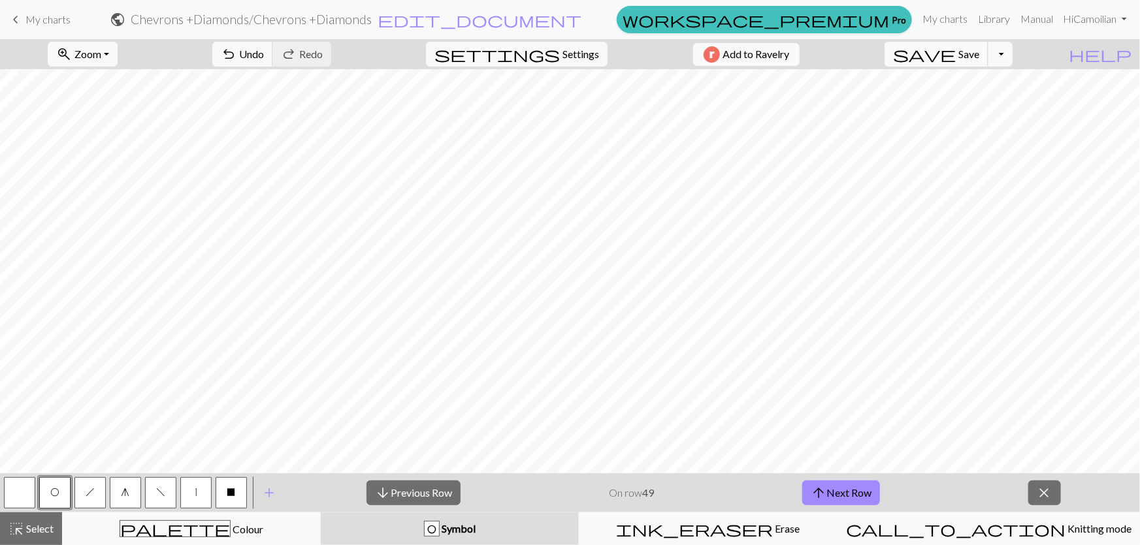
click at [979, 57] on span "Save" at bounding box center [968, 54] width 21 height 12
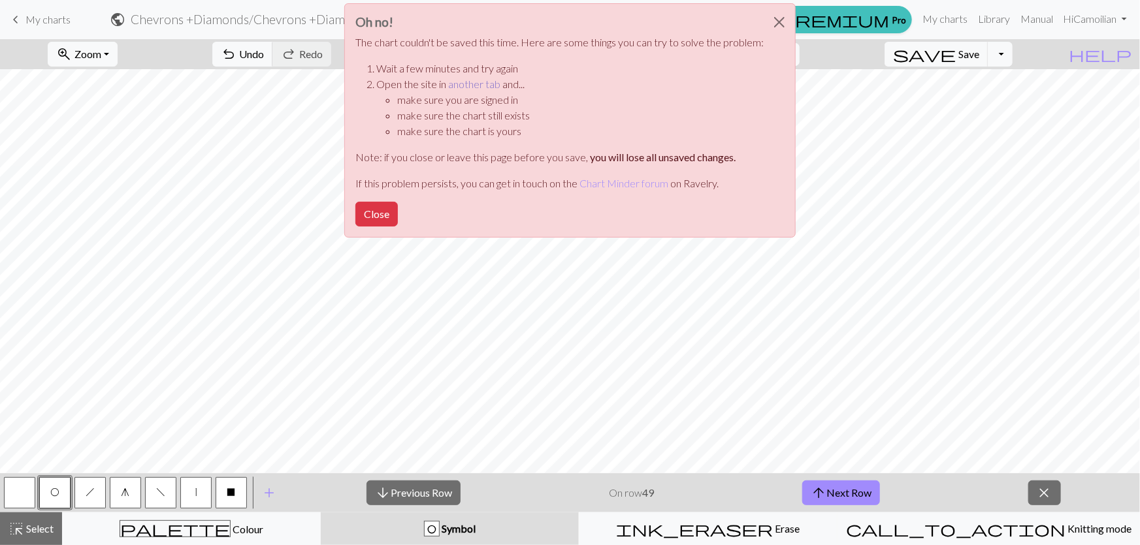
click at [499, 78] on link "another tab" at bounding box center [474, 84] width 52 height 12
click at [398, 202] on button "Close" at bounding box center [376, 214] width 42 height 25
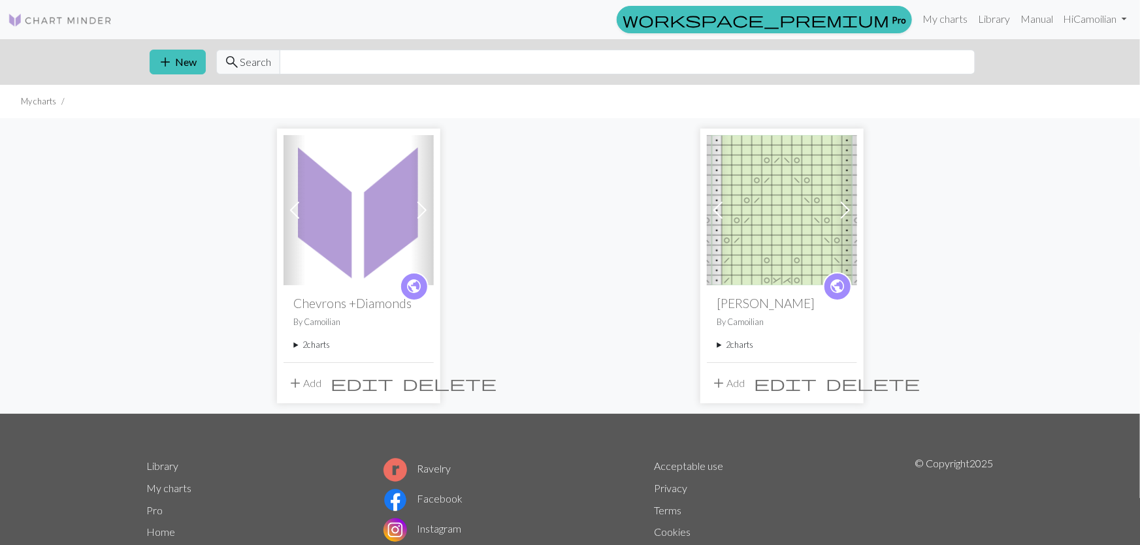
click at [742, 189] on img at bounding box center [782, 210] width 150 height 150
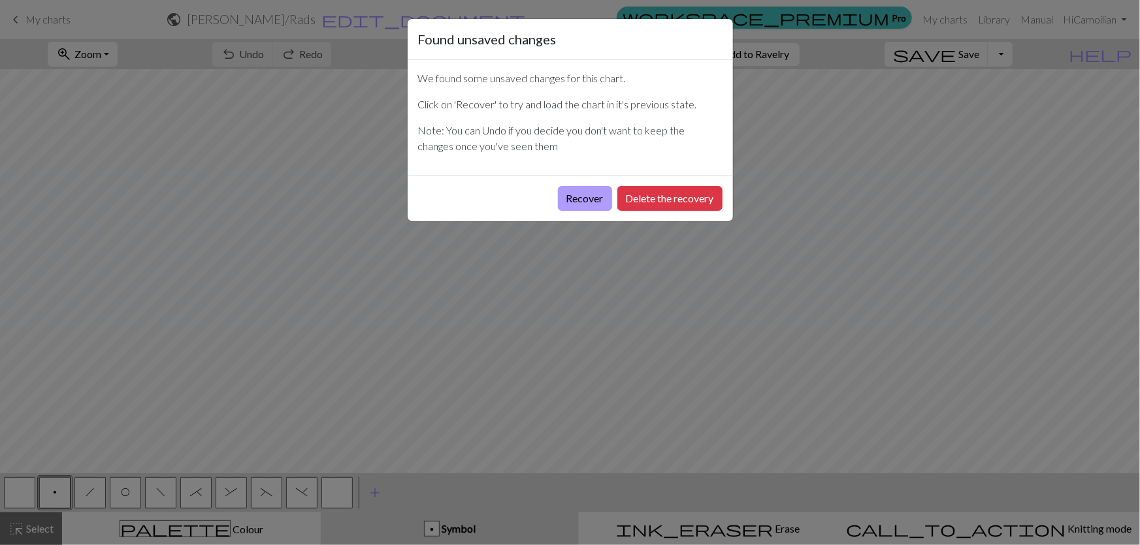
click at [612, 186] on button "Recover" at bounding box center [585, 198] width 54 height 25
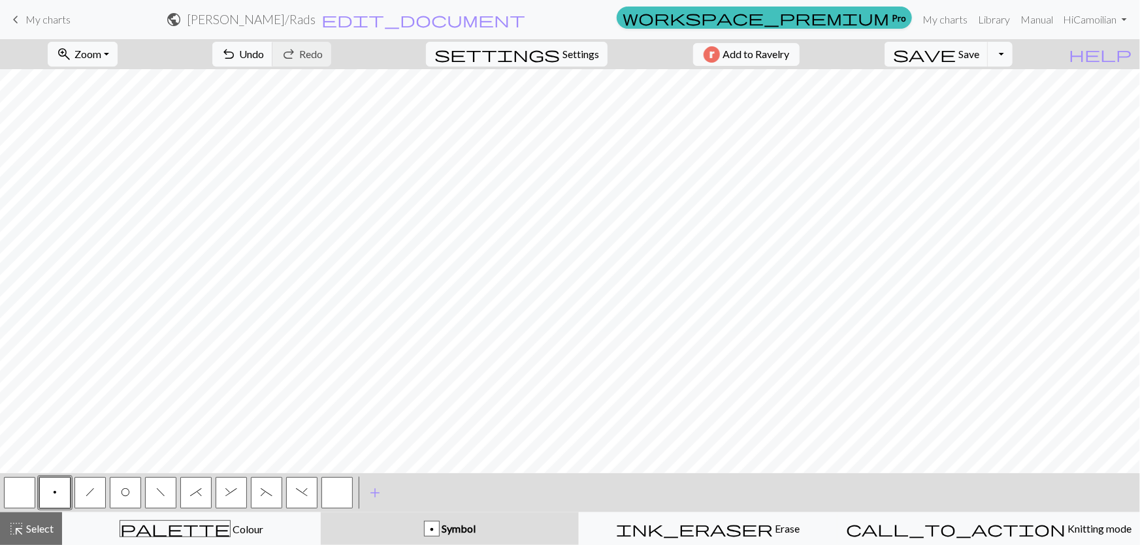
drag, startPoint x: 29, startPoint y: 22, endPoint x: 628, endPoint y: 42, distance: 599.4
click at [29, 22] on span "My charts" at bounding box center [47, 19] width 45 height 12
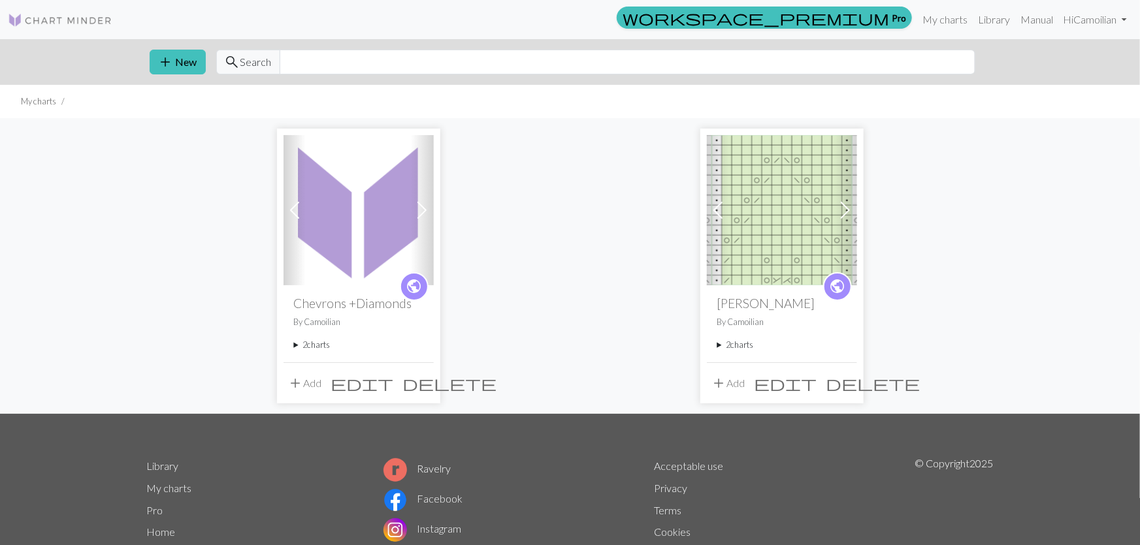
click at [321, 261] on img at bounding box center [358, 210] width 150 height 150
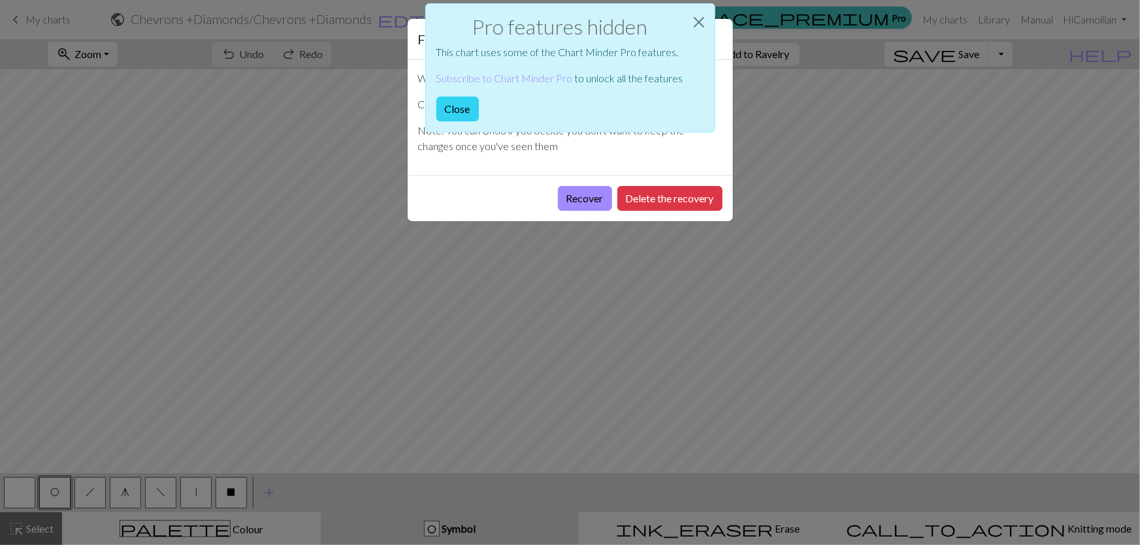
click at [479, 97] on button "Close" at bounding box center [457, 109] width 42 height 25
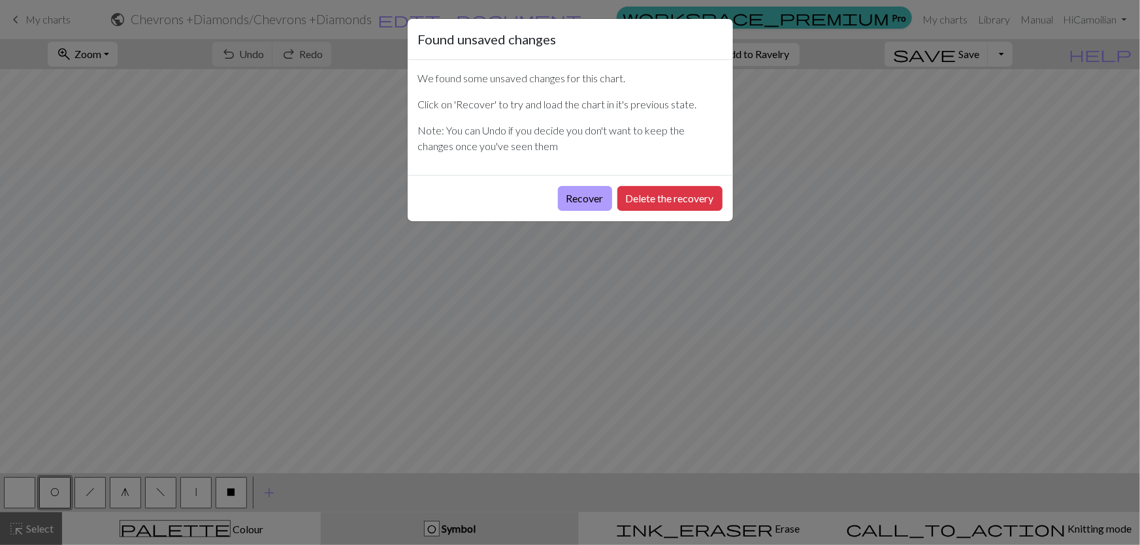
click at [612, 186] on button "Recover" at bounding box center [585, 198] width 54 height 25
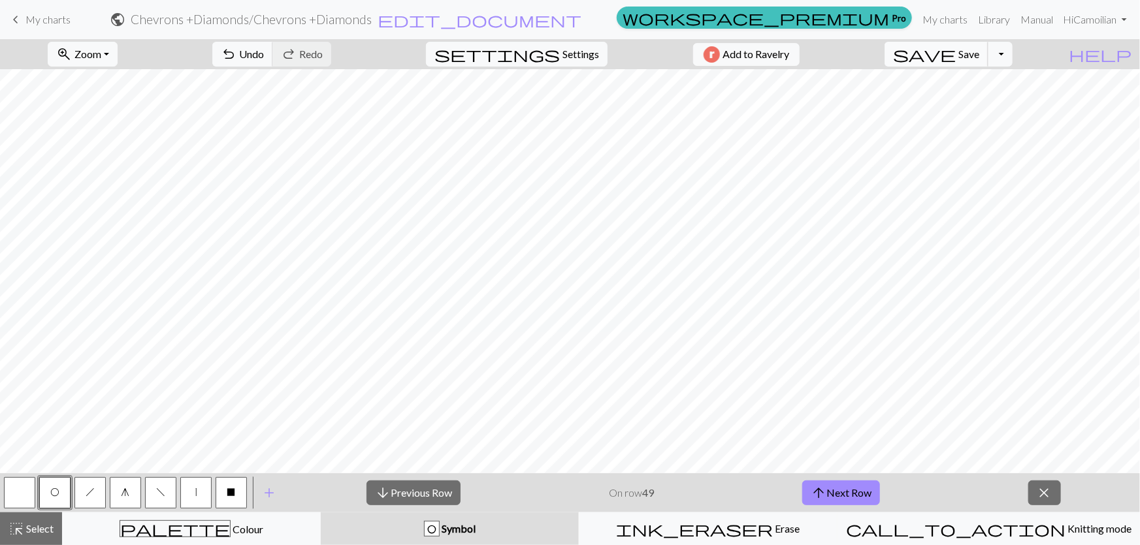
click at [979, 52] on span "Save" at bounding box center [968, 54] width 21 height 12
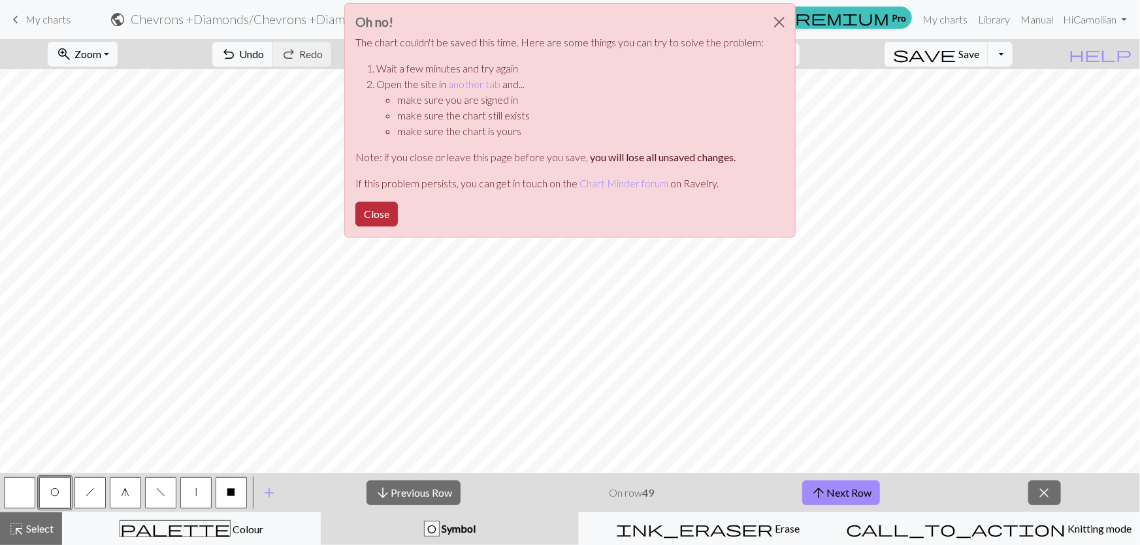
click at [398, 202] on button "Close" at bounding box center [376, 214] width 42 height 25
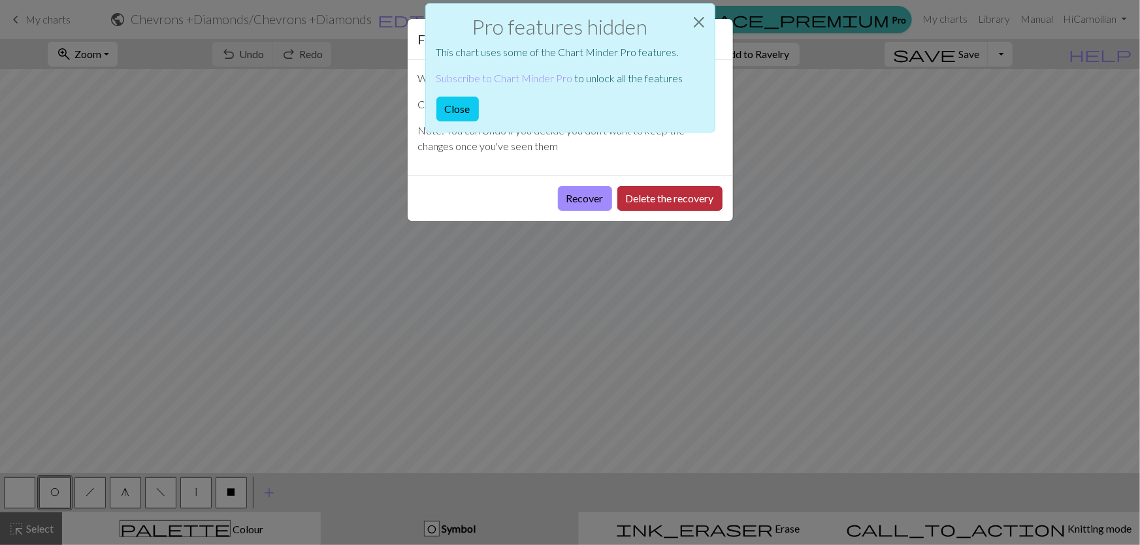
click at [677, 186] on button "Delete the recovery" at bounding box center [669, 198] width 105 height 25
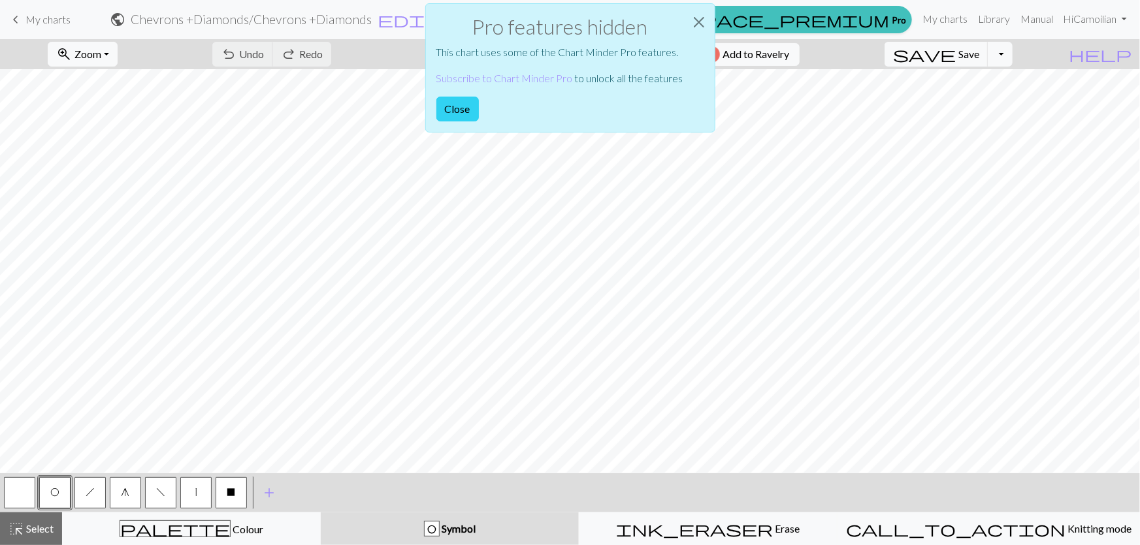
click at [477, 97] on button "Close" at bounding box center [457, 109] width 42 height 25
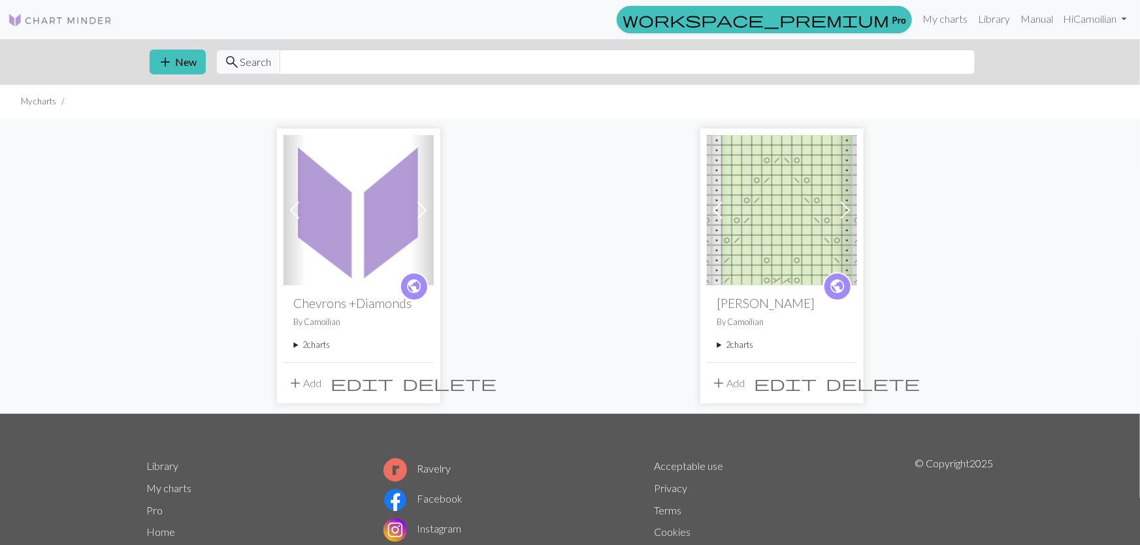
click at [391, 235] on img at bounding box center [358, 210] width 150 height 150
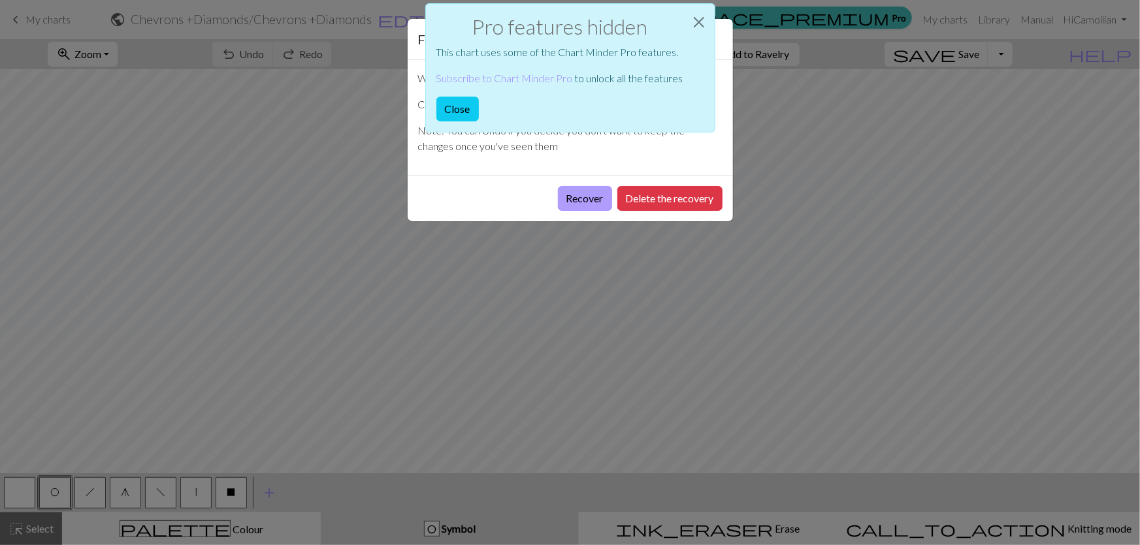
click at [612, 186] on button "Recover" at bounding box center [585, 198] width 54 height 25
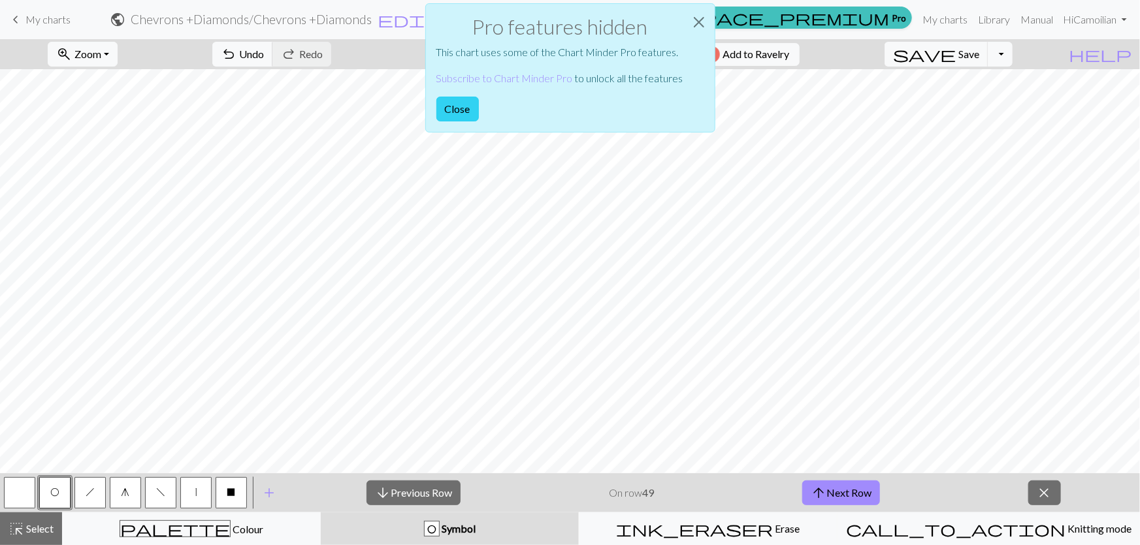
click at [471, 97] on button "Close" at bounding box center [457, 109] width 42 height 25
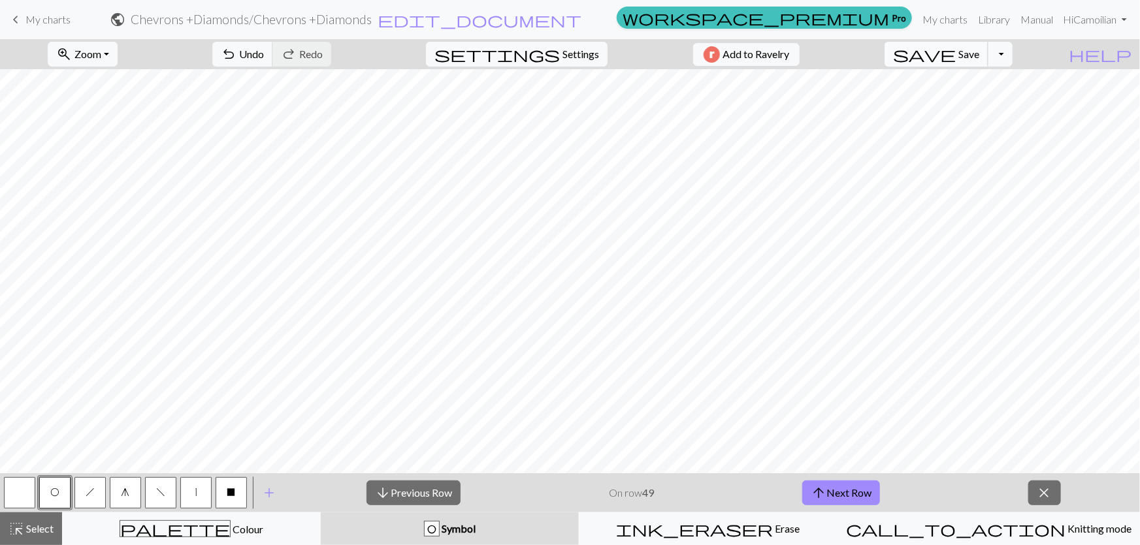
click at [956, 54] on span "save" at bounding box center [924, 54] width 63 height 18
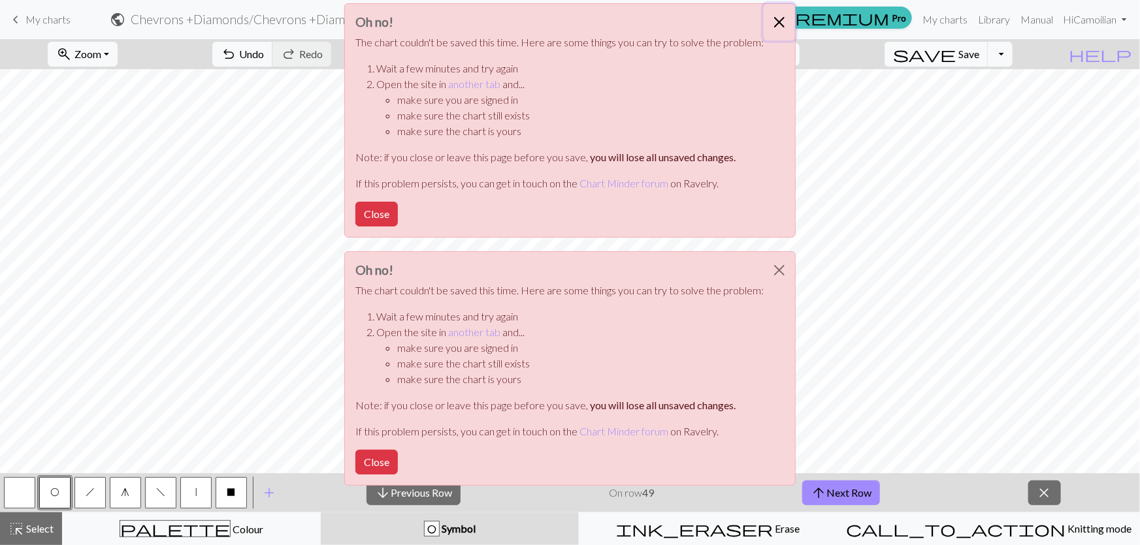
click at [764, 14] on button "Close" at bounding box center [779, 22] width 31 height 37
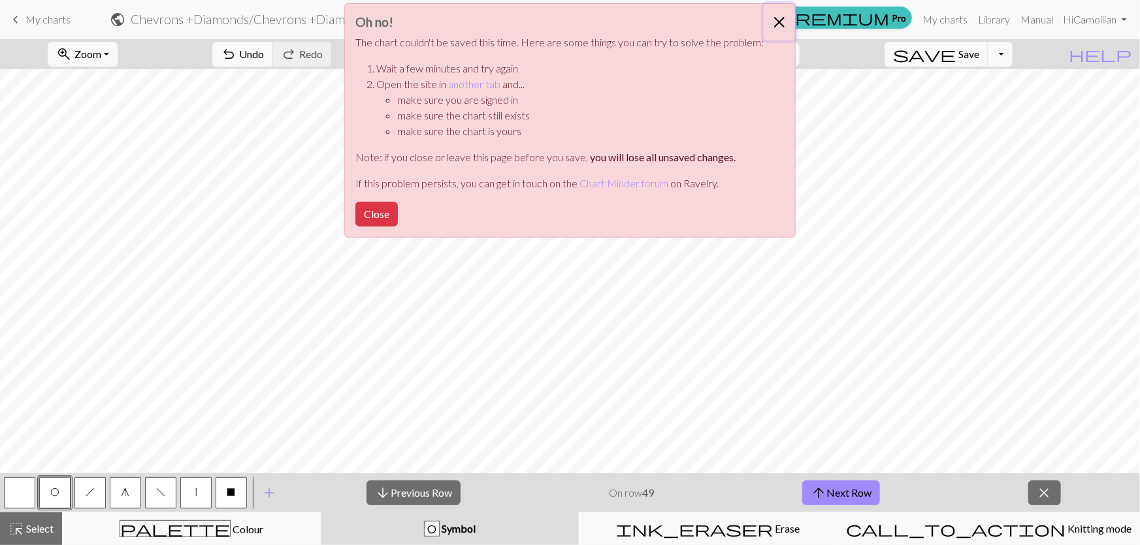
click at [764, 14] on button "Close" at bounding box center [779, 22] width 31 height 37
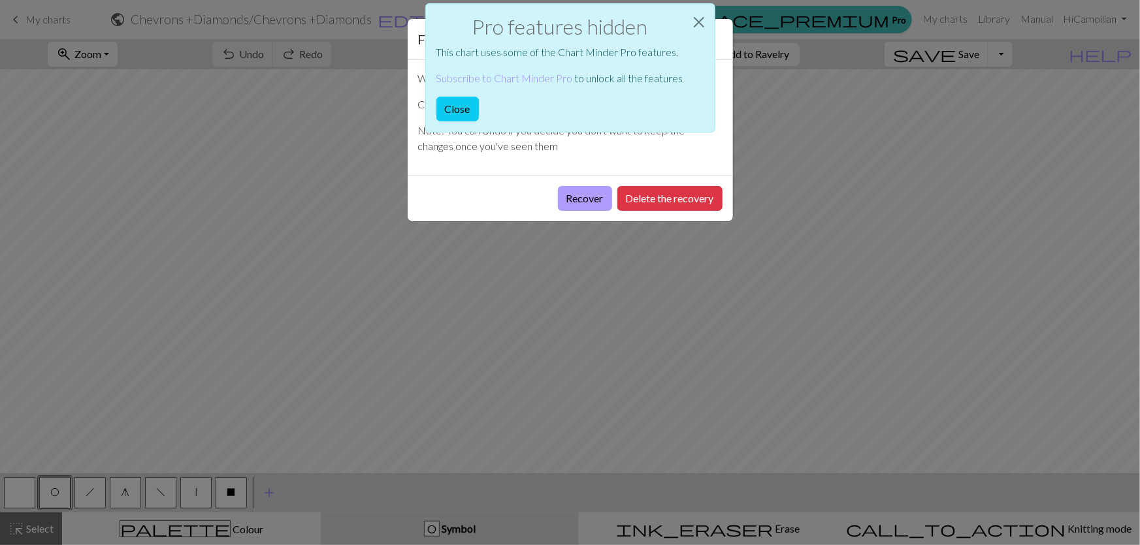
click at [611, 186] on button "Recover" at bounding box center [585, 198] width 54 height 25
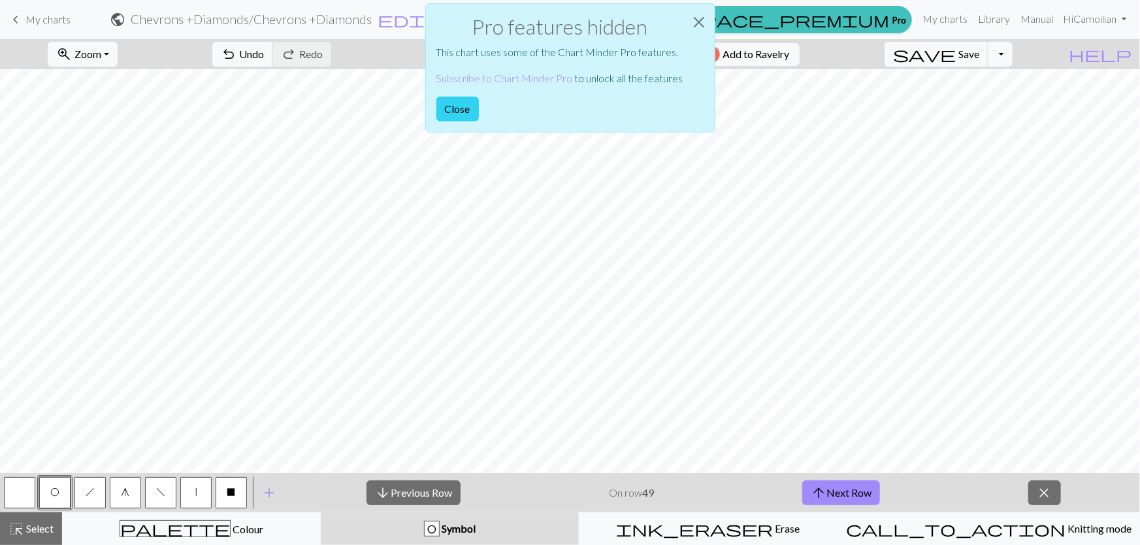
click at [479, 97] on button "Close" at bounding box center [457, 109] width 42 height 25
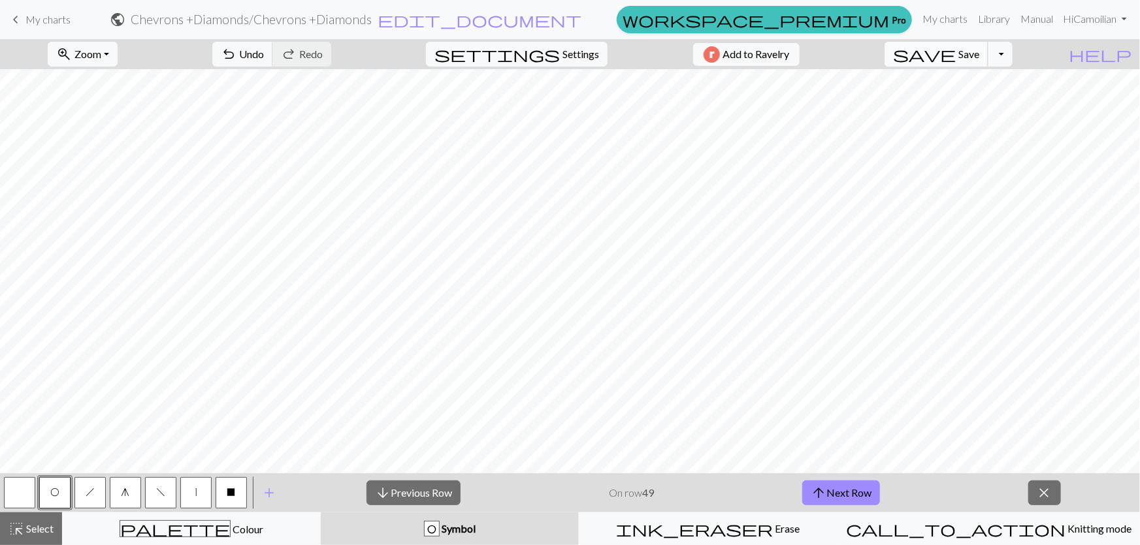
click at [988, 61] on button "save Save Save" at bounding box center [936, 54] width 104 height 25
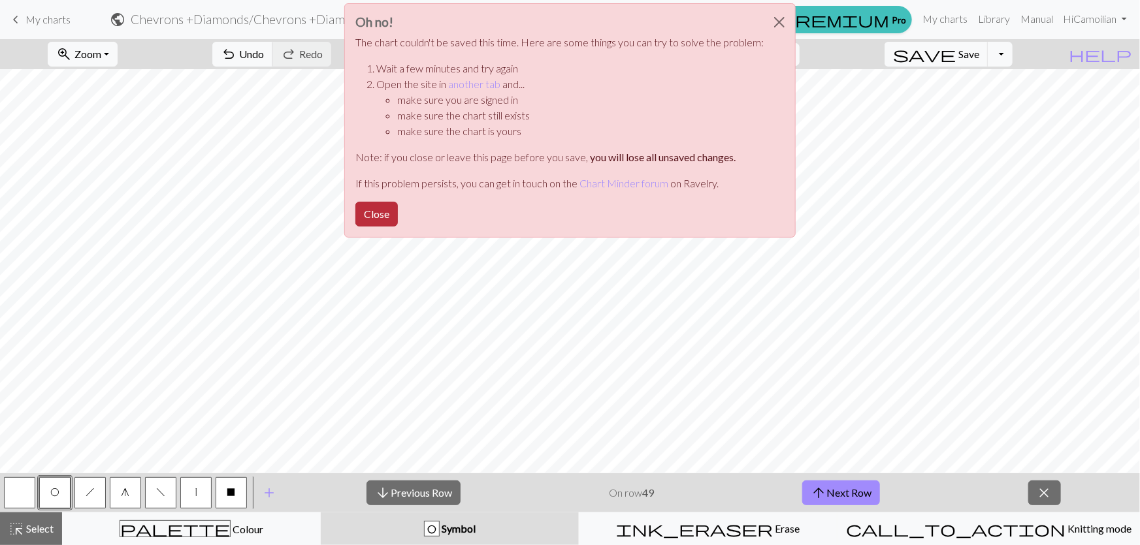
click at [398, 202] on button "Close" at bounding box center [376, 214] width 42 height 25
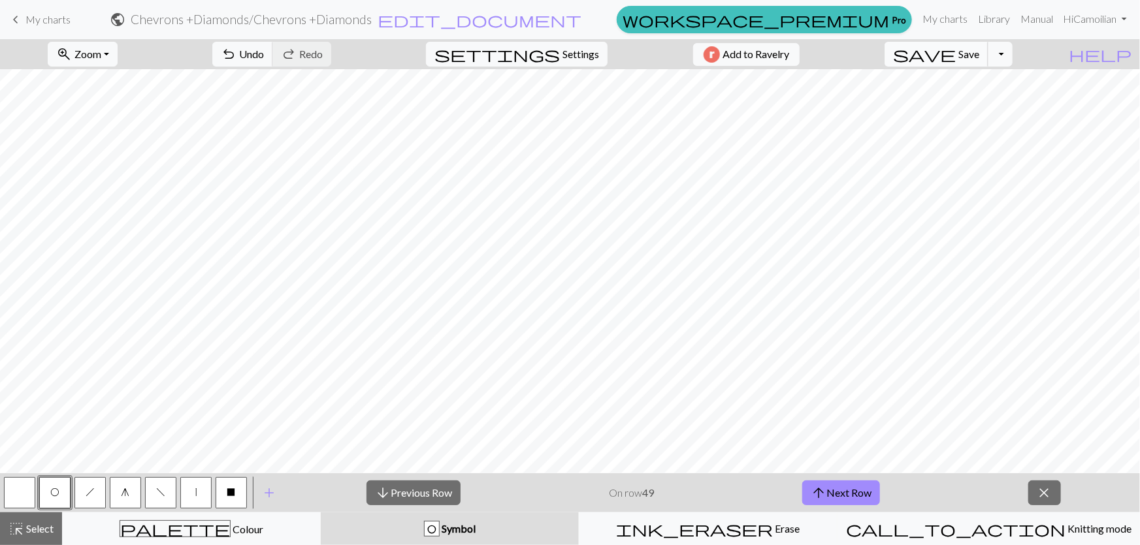
click at [974, 57] on button "save Save Save" at bounding box center [936, 54] width 104 height 25
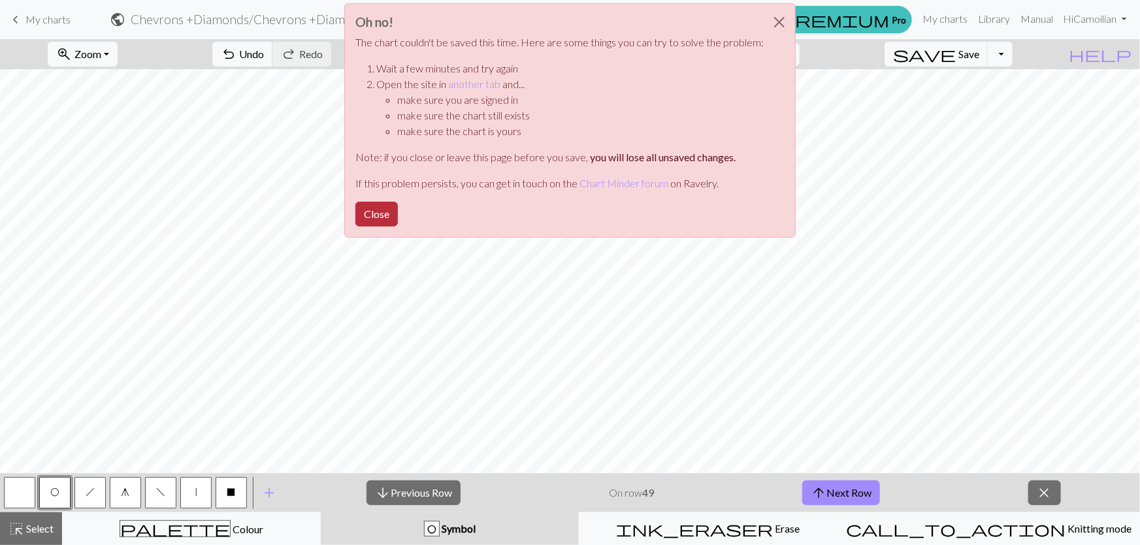
click at [398, 202] on button "Close" at bounding box center [376, 214] width 42 height 25
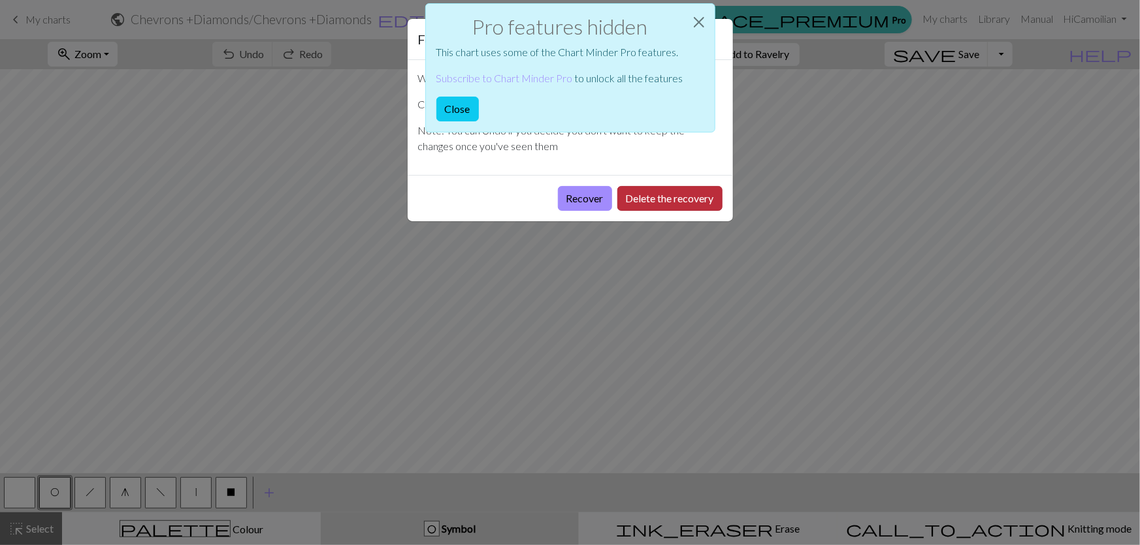
click at [692, 186] on button "Delete the recovery" at bounding box center [669, 198] width 105 height 25
click at [612, 186] on button "Recover" at bounding box center [585, 198] width 54 height 25
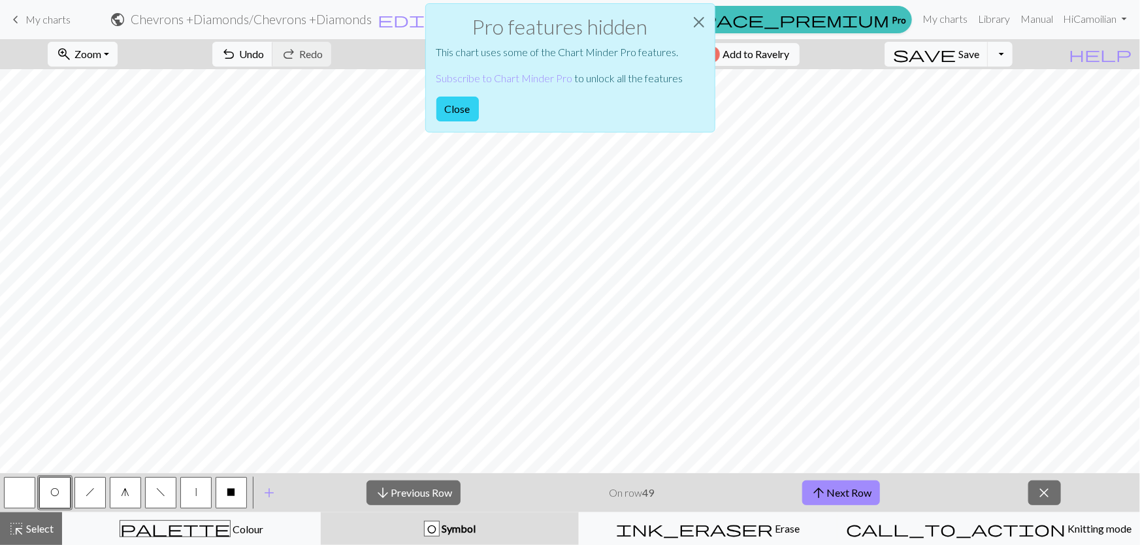
click at [479, 97] on button "Close" at bounding box center [457, 109] width 42 height 25
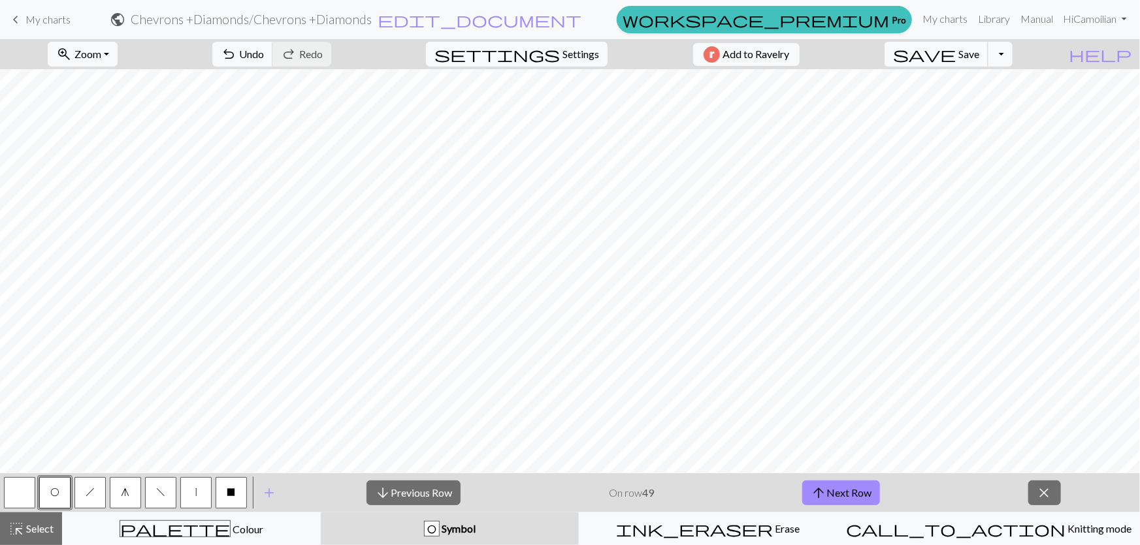
click at [956, 57] on span "save" at bounding box center [924, 54] width 63 height 18
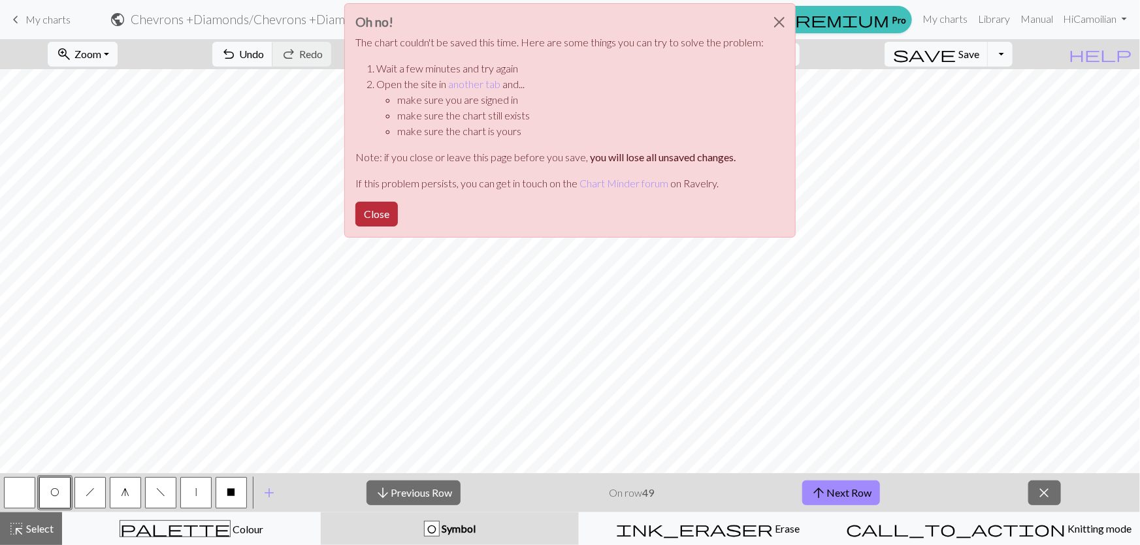
click at [398, 202] on button "Close" at bounding box center [376, 214] width 42 height 25
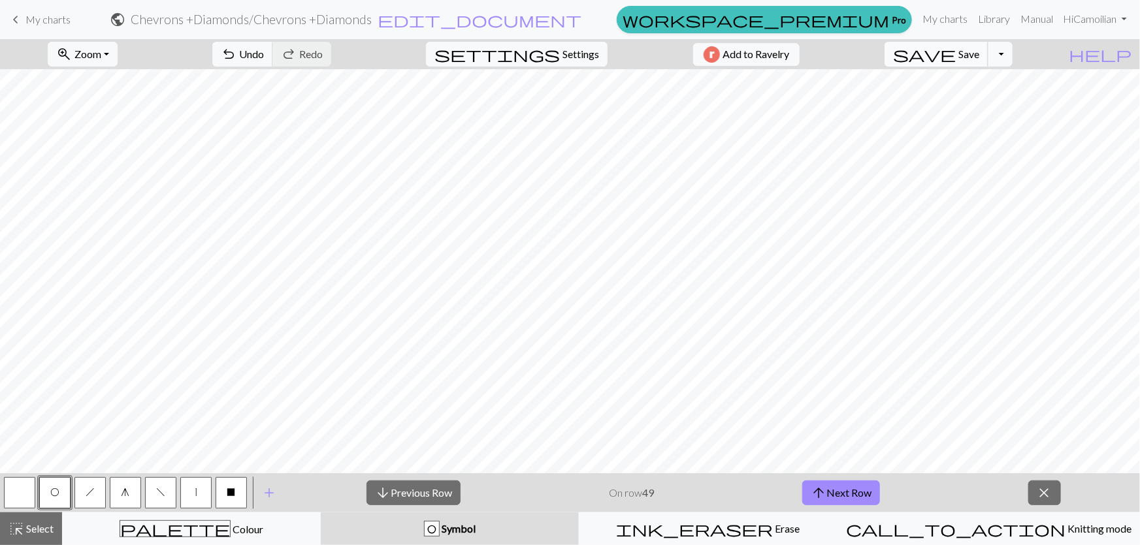
click at [979, 59] on span "Save" at bounding box center [968, 54] width 21 height 12
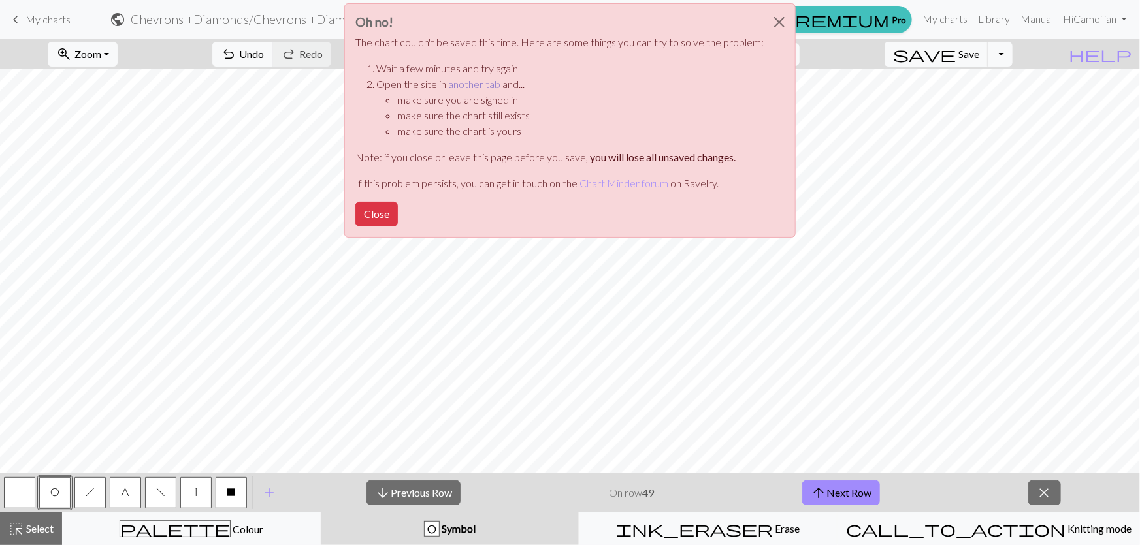
click at [485, 78] on link "another tab" at bounding box center [474, 84] width 52 height 12
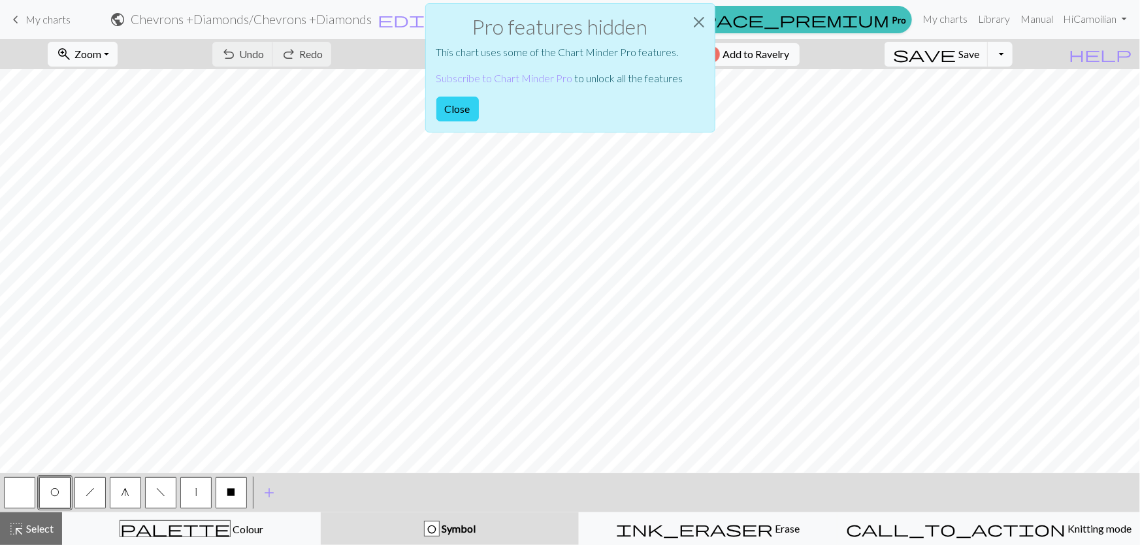
click at [479, 97] on button "Close" at bounding box center [457, 109] width 42 height 25
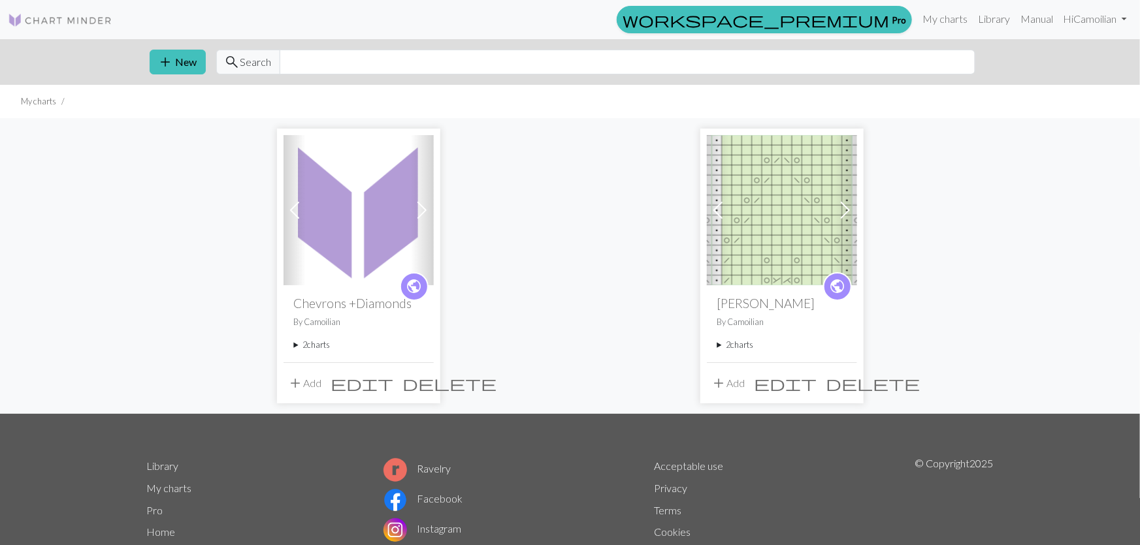
click at [342, 203] on img at bounding box center [358, 210] width 150 height 150
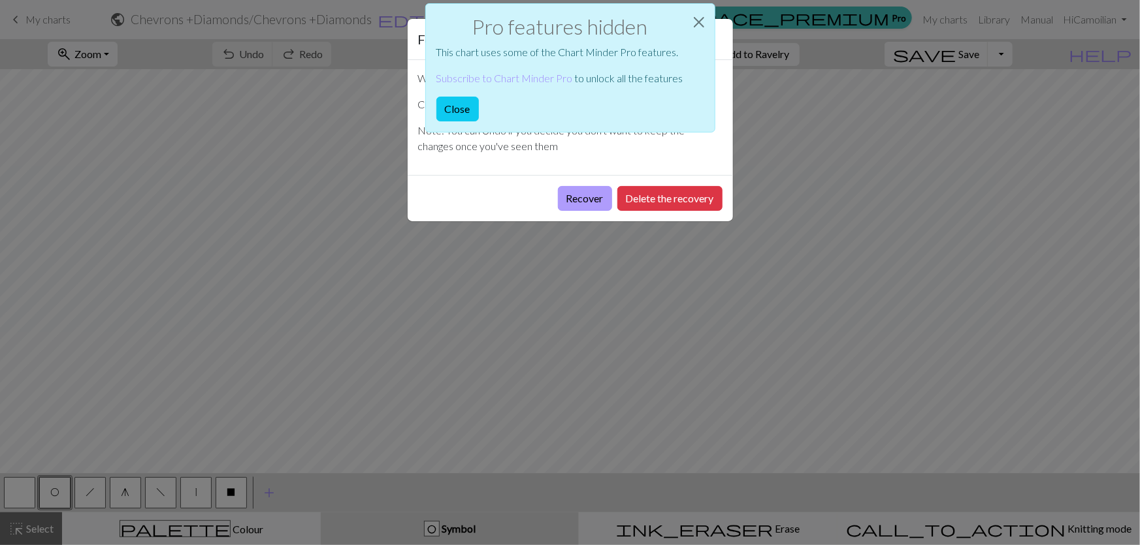
click at [612, 186] on button "Recover" at bounding box center [585, 198] width 54 height 25
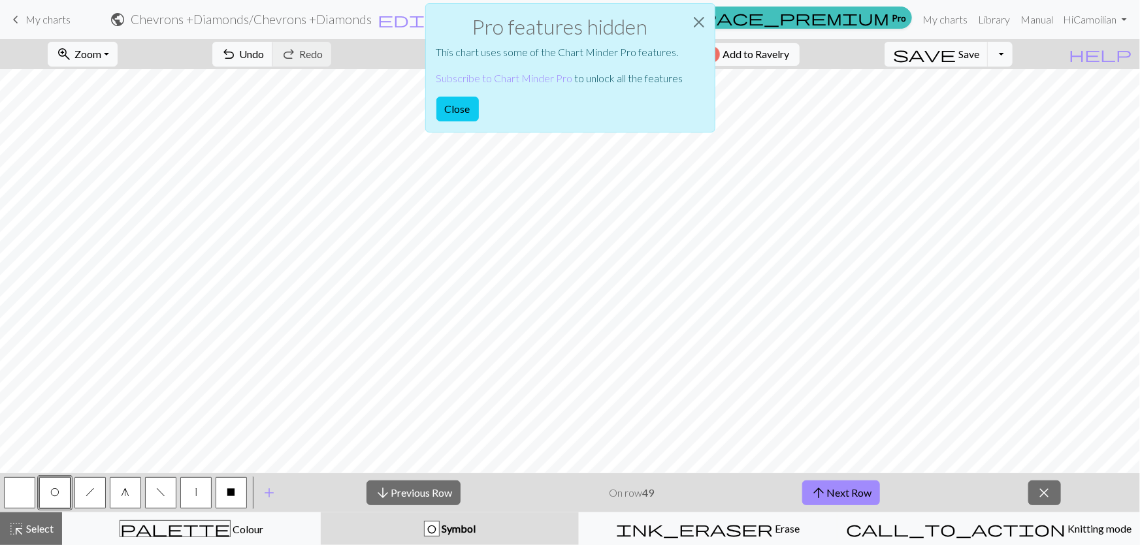
click at [1001, 61] on div "Pro features hidden This chart uses some of the Chart Minder Pro features. Subs…" at bounding box center [570, 71] width 1140 height 143
click at [470, 97] on button "Close" at bounding box center [457, 109] width 42 height 25
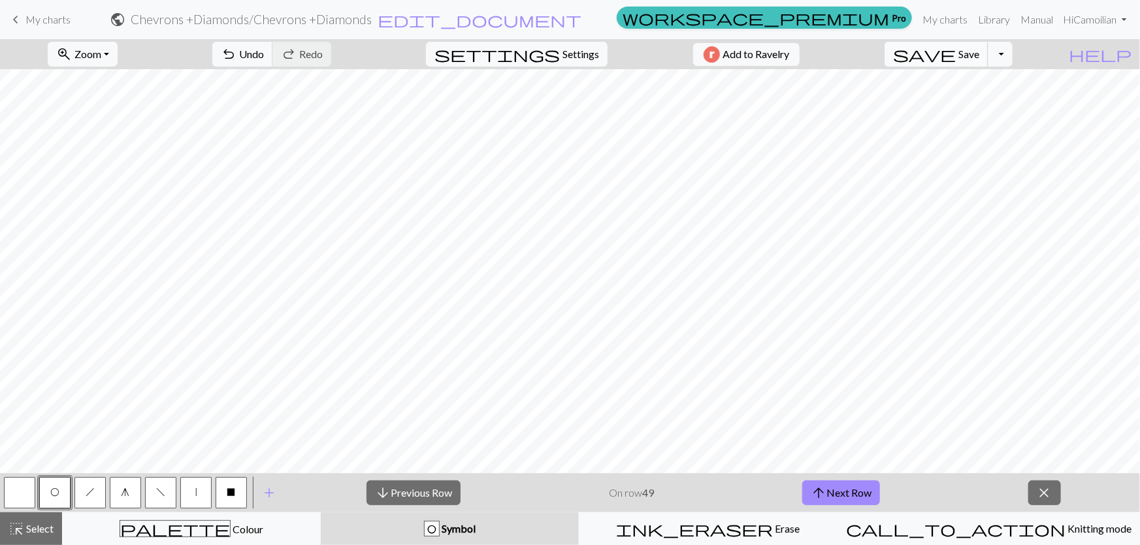
click at [956, 56] on span "save" at bounding box center [924, 54] width 63 height 18
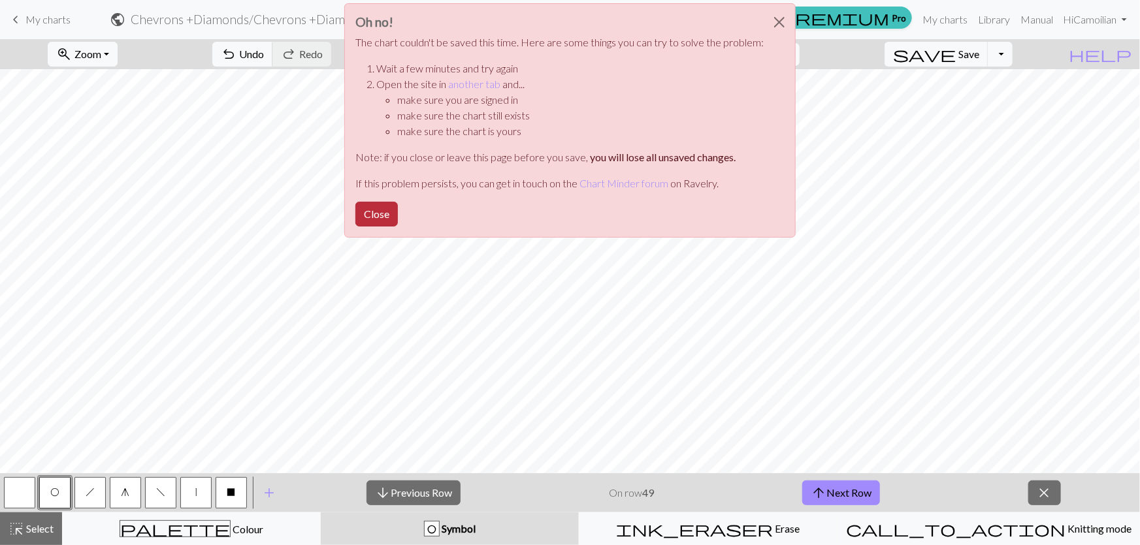
click at [398, 202] on button "Close" at bounding box center [376, 214] width 42 height 25
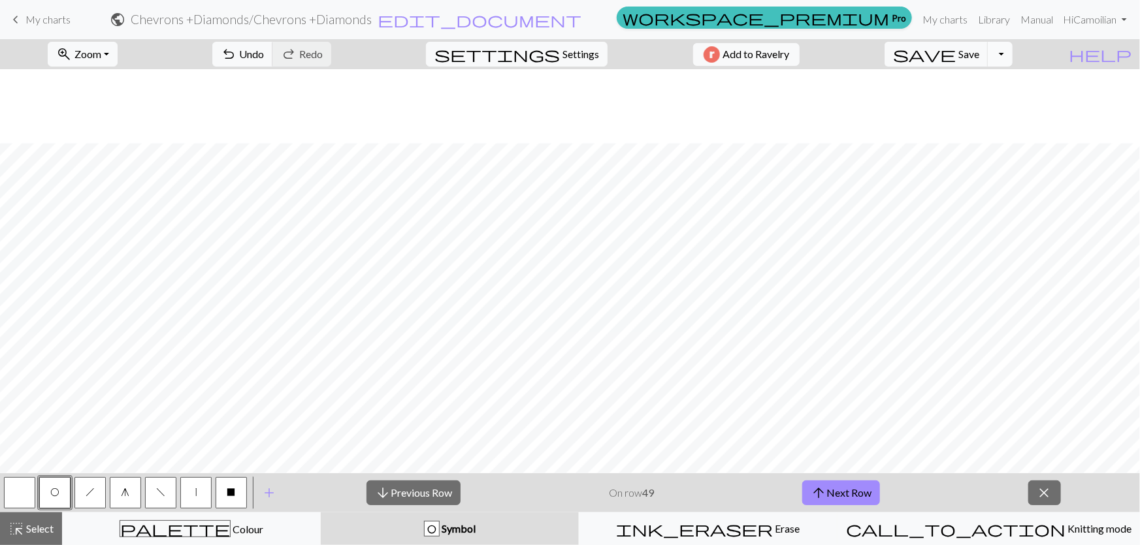
scroll to position [118, 0]
click at [1052, 489] on button "close" at bounding box center [1044, 493] width 33 height 25
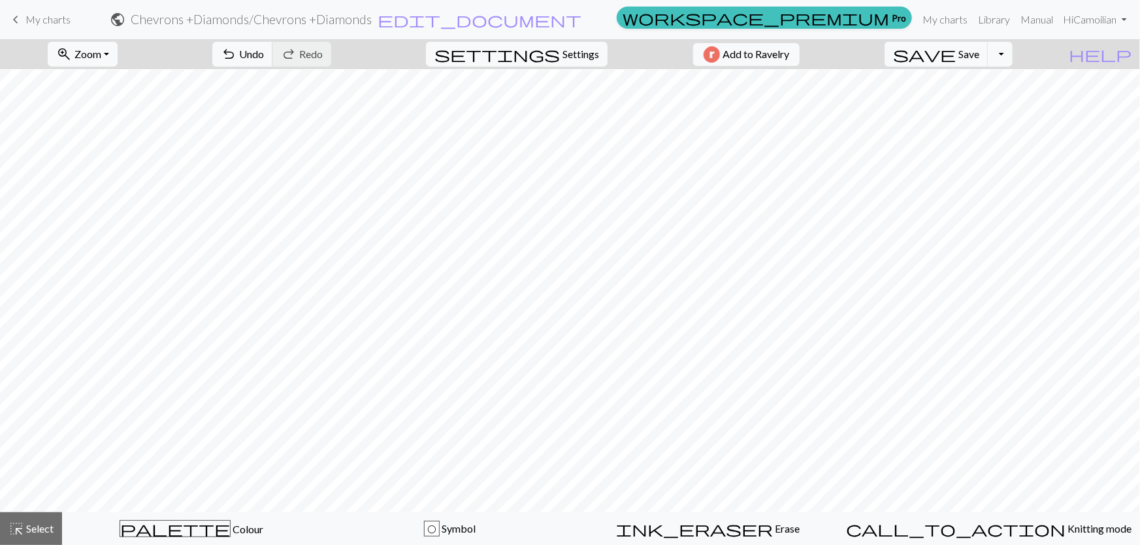
scroll to position [59, 0]
click at [273, 46] on button "undo Undo Undo" at bounding box center [242, 54] width 61 height 25
click at [30, 534] on span "Select" at bounding box center [38, 529] width 29 height 12
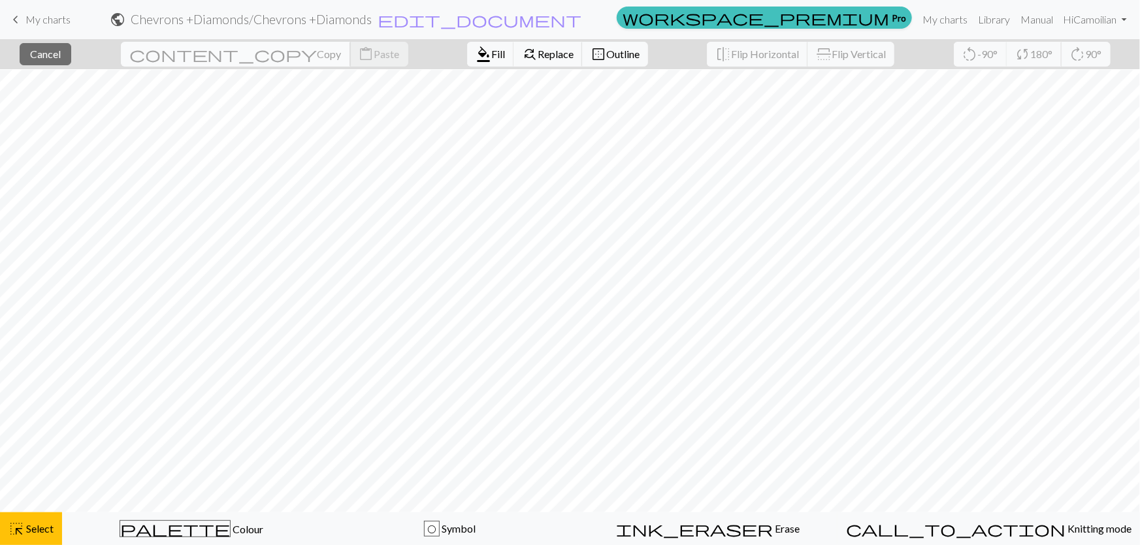
click at [317, 50] on span "Copy" at bounding box center [329, 54] width 24 height 12
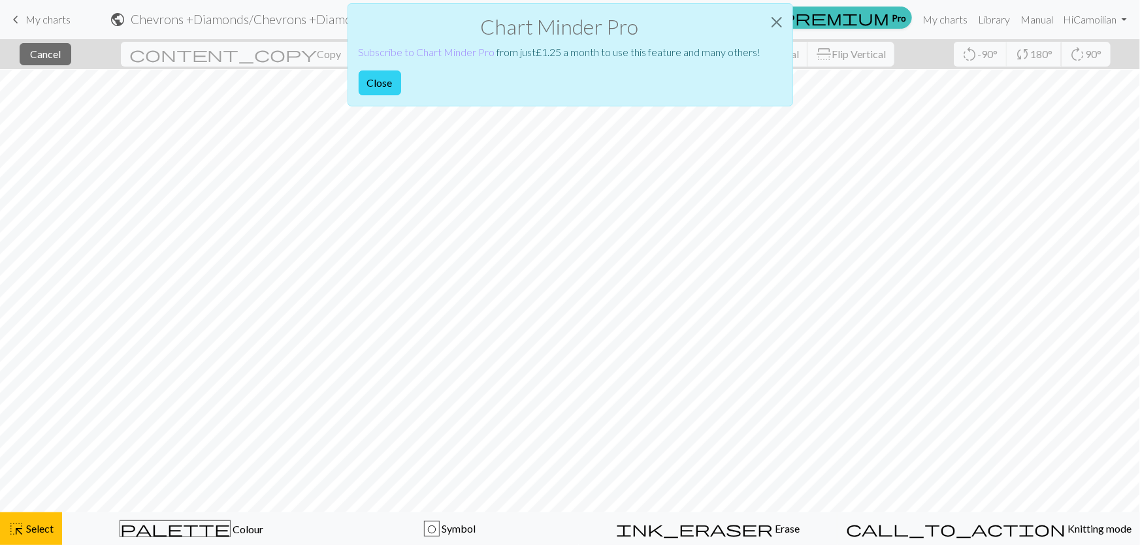
click at [401, 71] on button "Close" at bounding box center [380, 83] width 42 height 25
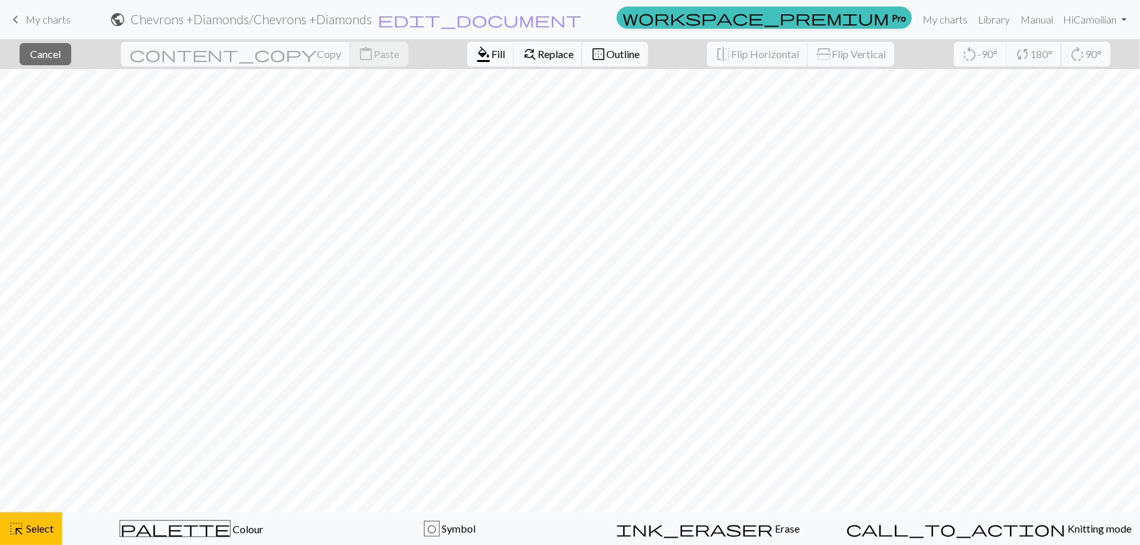
drag, startPoint x: 800, startPoint y: 505, endPoint x: 385, endPoint y: 59, distance: 608.7
click at [385, 59] on div "close Cancel content_copy Copy content_paste Paste format_color_fill Fill find_…" at bounding box center [570, 54] width 1140 height 30
click at [513, 59] on button "find_replace Replace" at bounding box center [547, 54] width 69 height 25
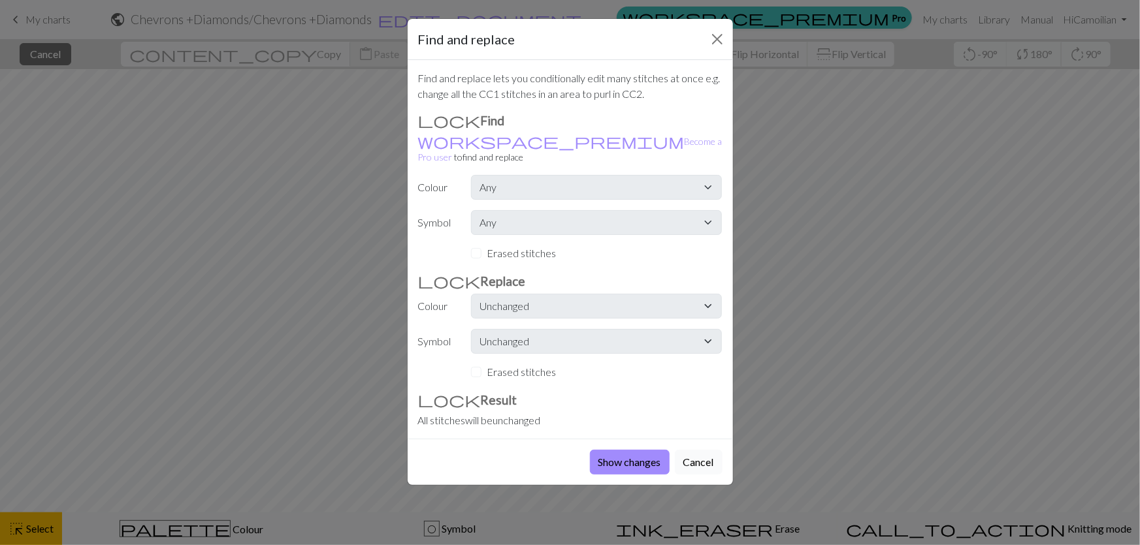
click at [702, 450] on button "Cancel" at bounding box center [699, 462] width 48 height 25
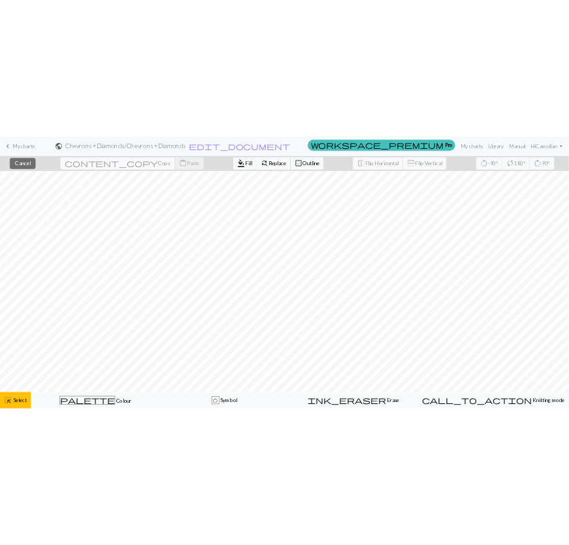
scroll to position [0, 0]
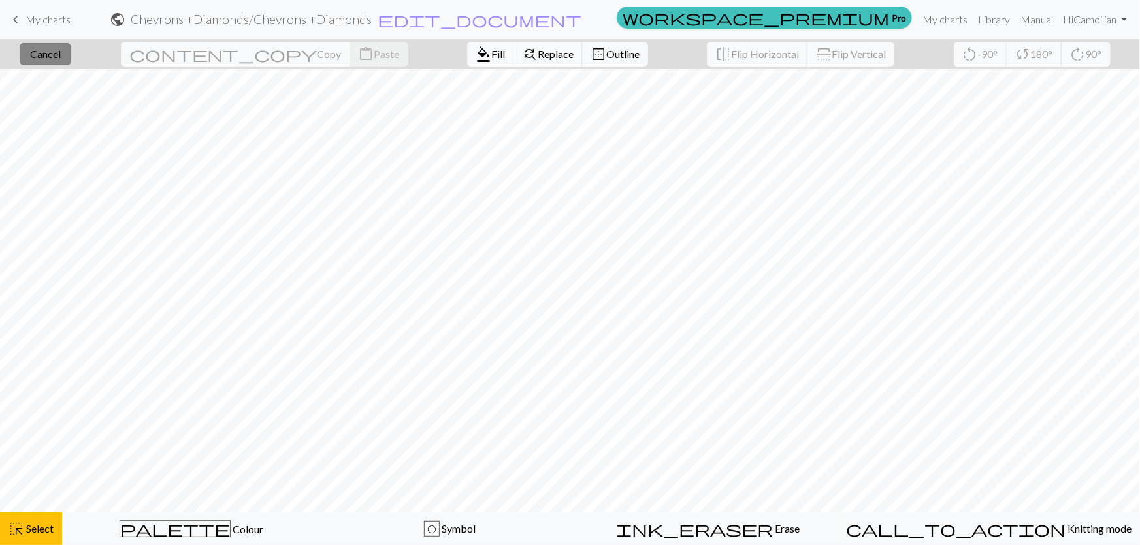
click at [58, 52] on span "Cancel" at bounding box center [45, 54] width 31 height 12
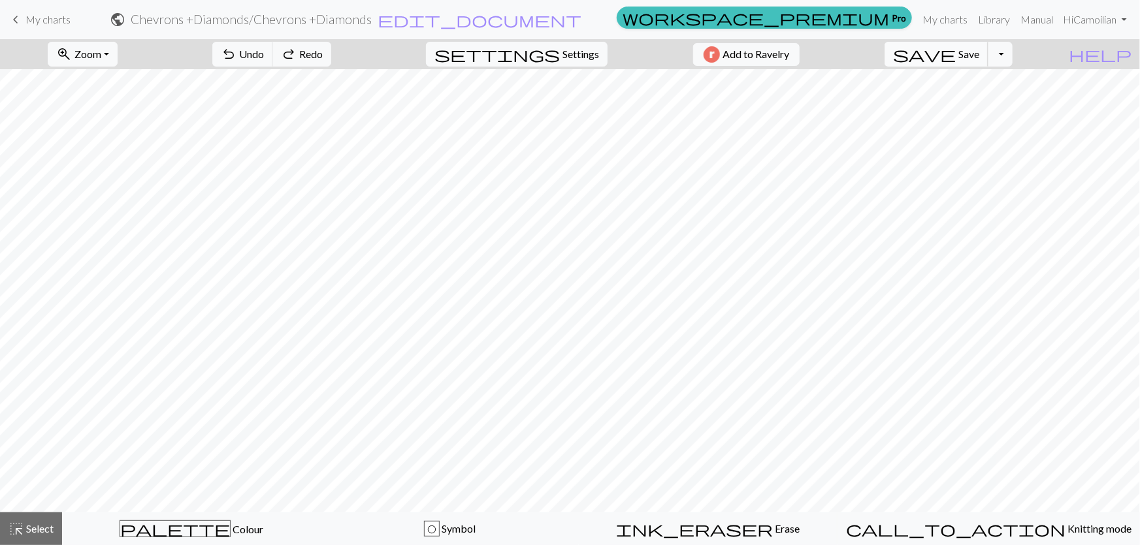
click at [956, 56] on span "save" at bounding box center [924, 54] width 63 height 18
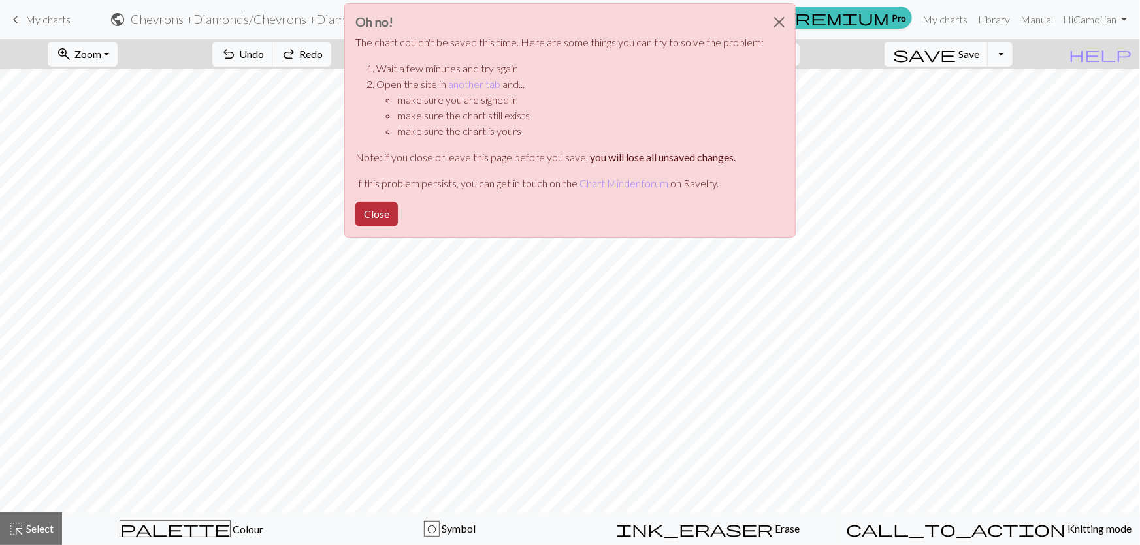
click at [398, 202] on button "Close" at bounding box center [376, 214] width 42 height 25
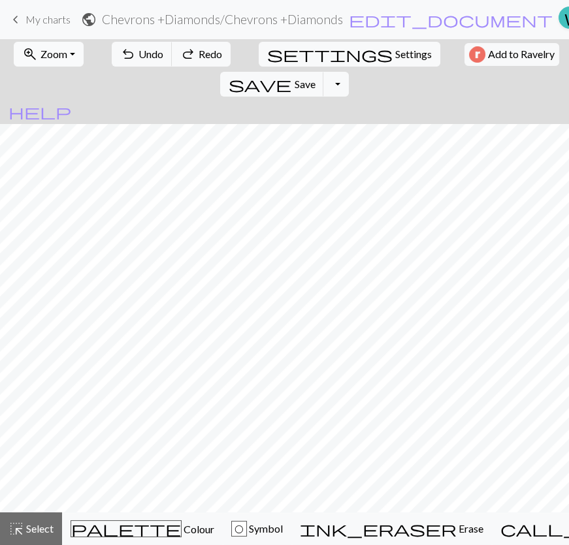
click at [42, 46] on button "zoom_in Zoom Zoom" at bounding box center [49, 54] width 70 height 25
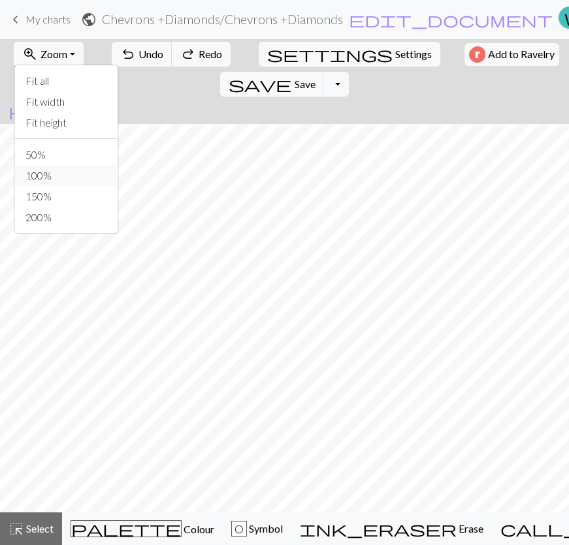
click at [34, 165] on button "100%" at bounding box center [66, 175] width 103 height 21
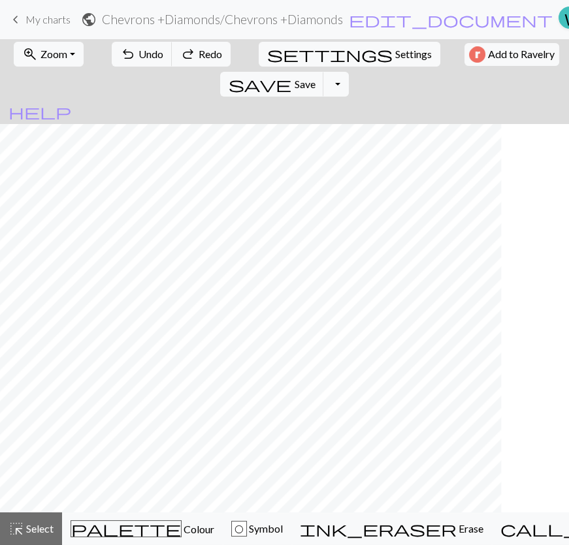
scroll to position [0, 914]
